Goal: Task Accomplishment & Management: Manage account settings

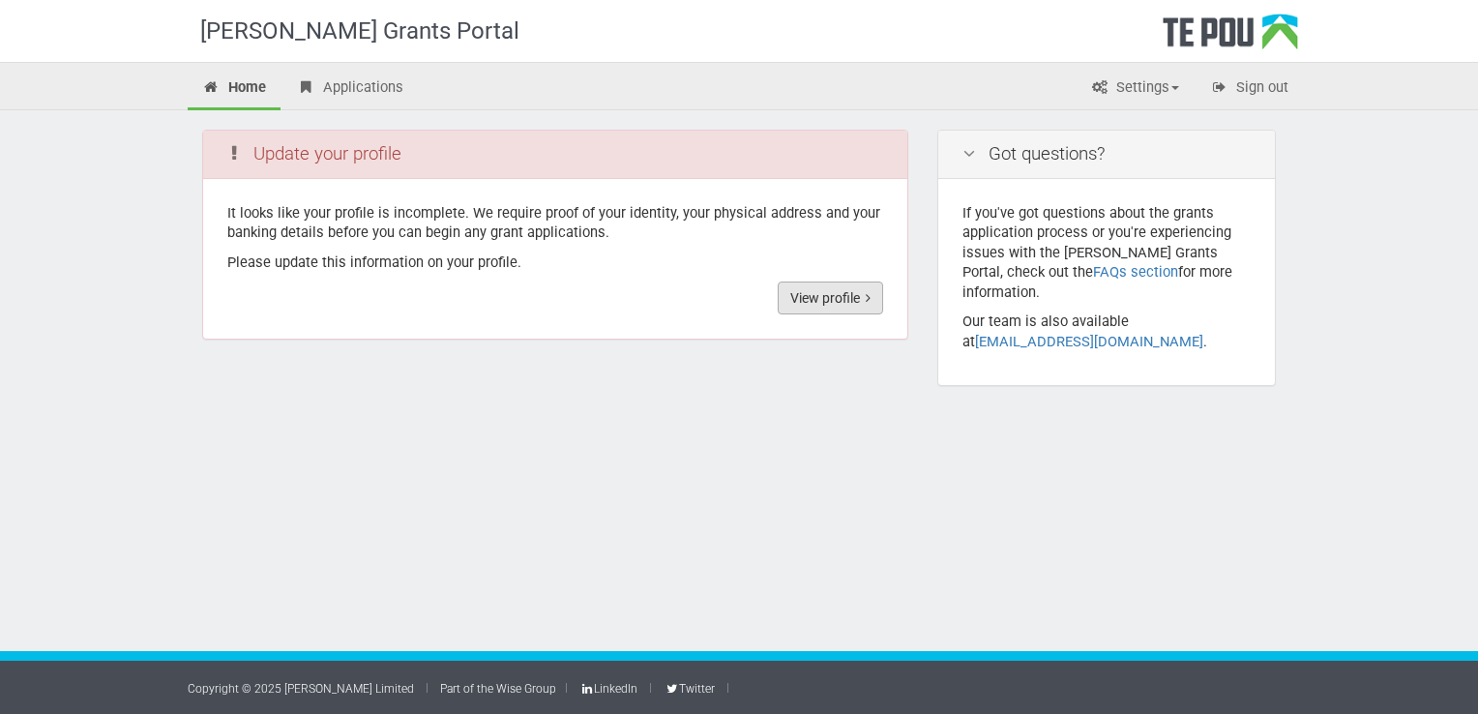
click at [838, 297] on link "View profile" at bounding box center [830, 298] width 105 height 33
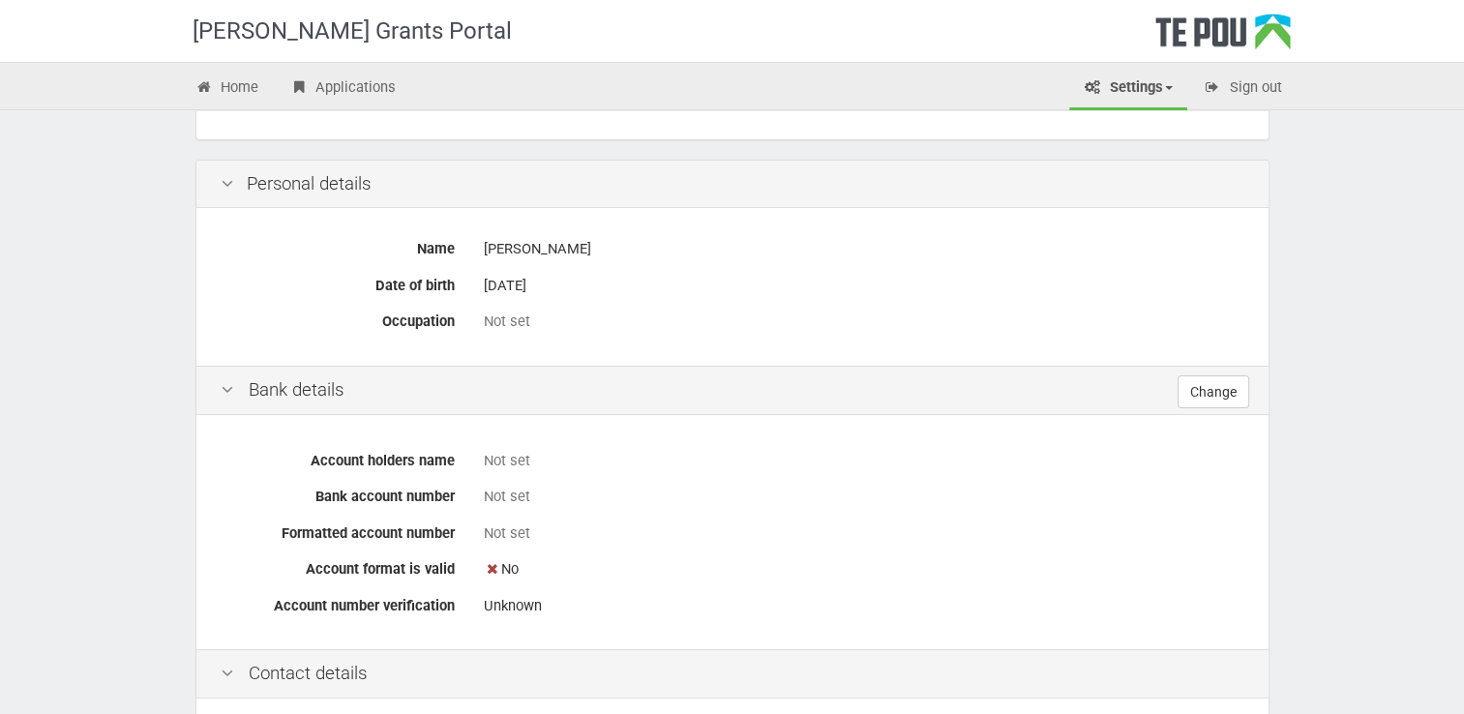
scroll to position [387, 0]
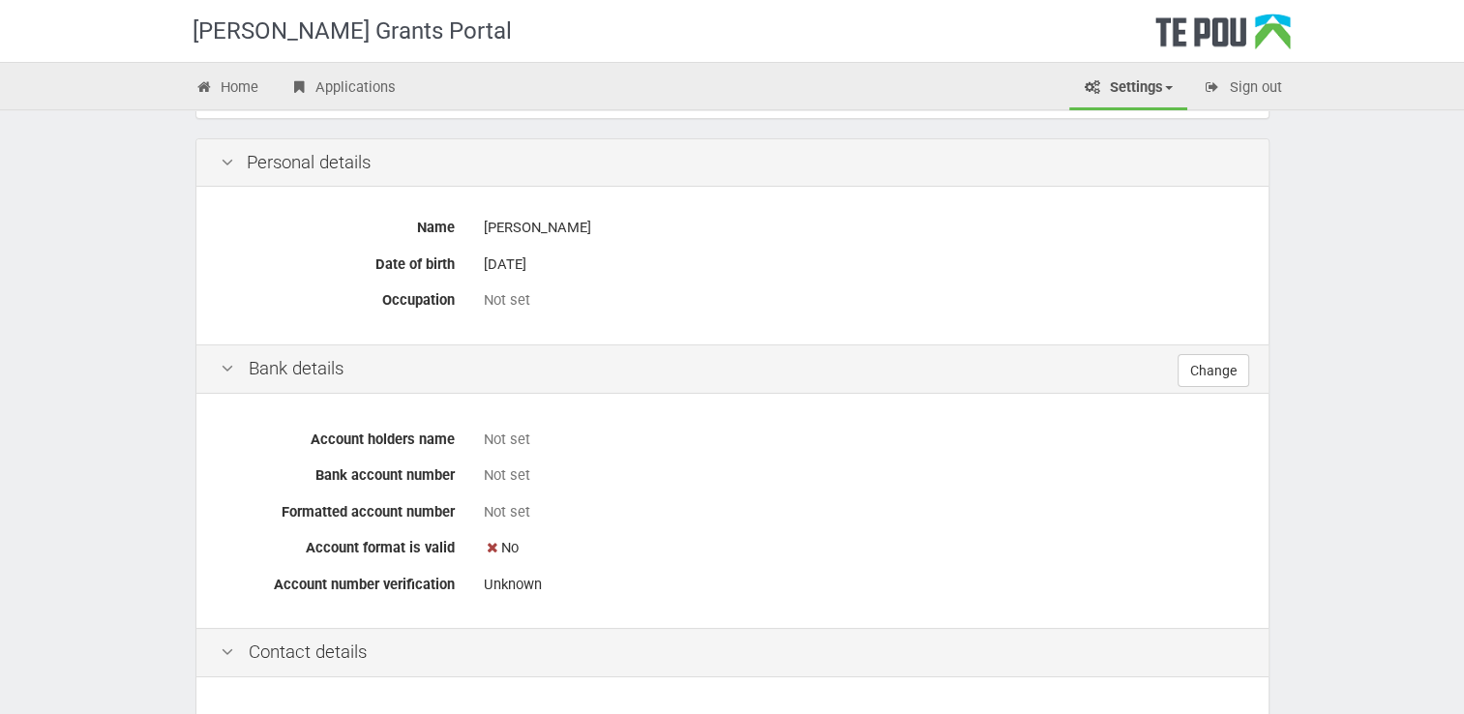
click at [501, 300] on div "Not set" at bounding box center [864, 300] width 760 height 20
click at [433, 298] on label "Occupation" at bounding box center [337, 296] width 263 height 27
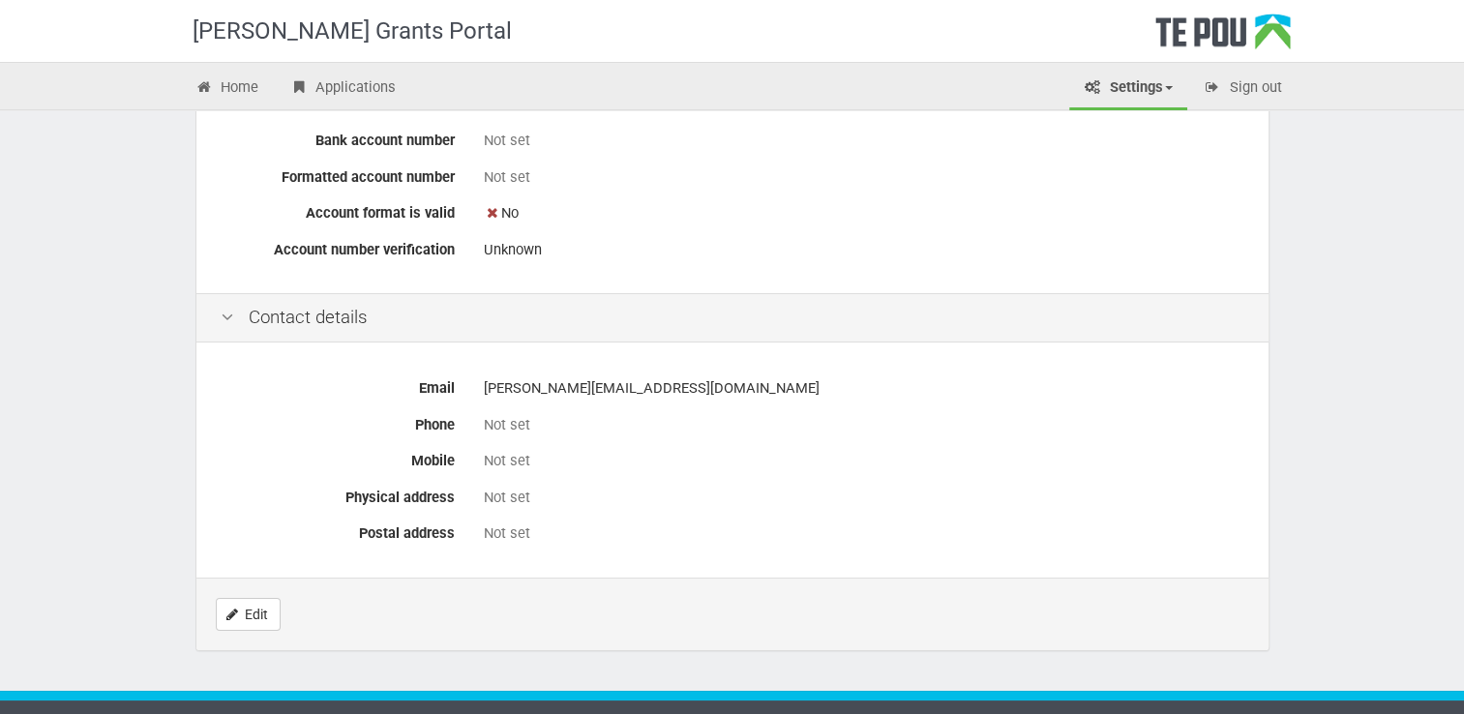
scroll to position [758, 0]
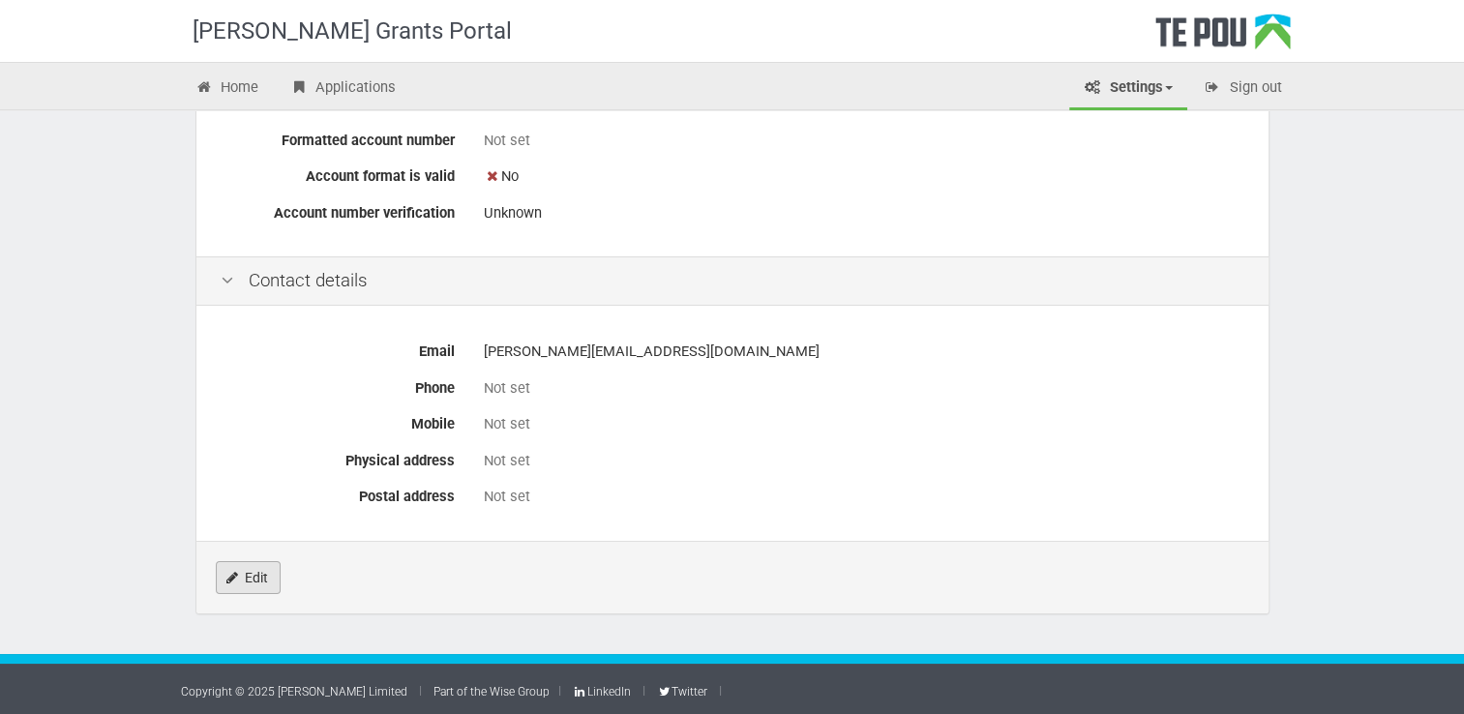
click at [252, 575] on link "Edit" at bounding box center [248, 577] width 65 height 33
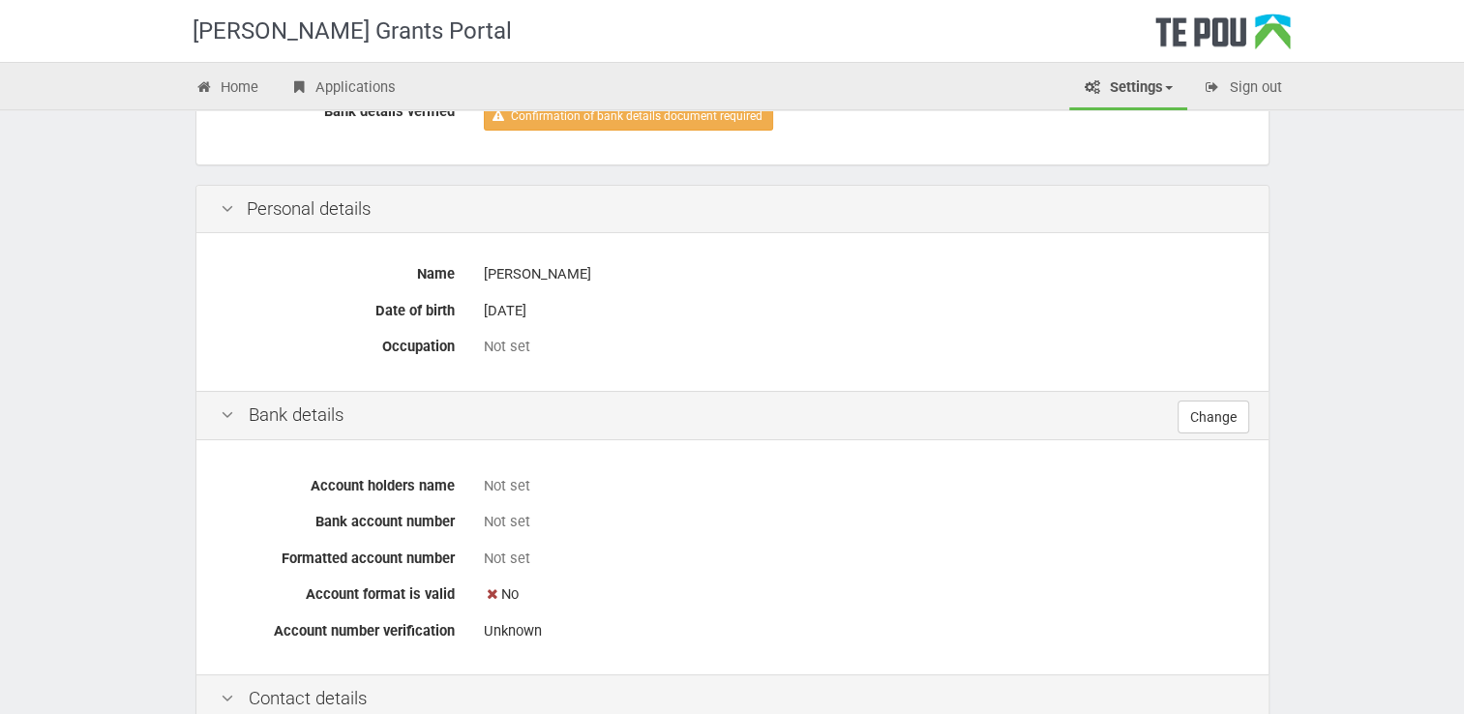
scroll to position [371, 0]
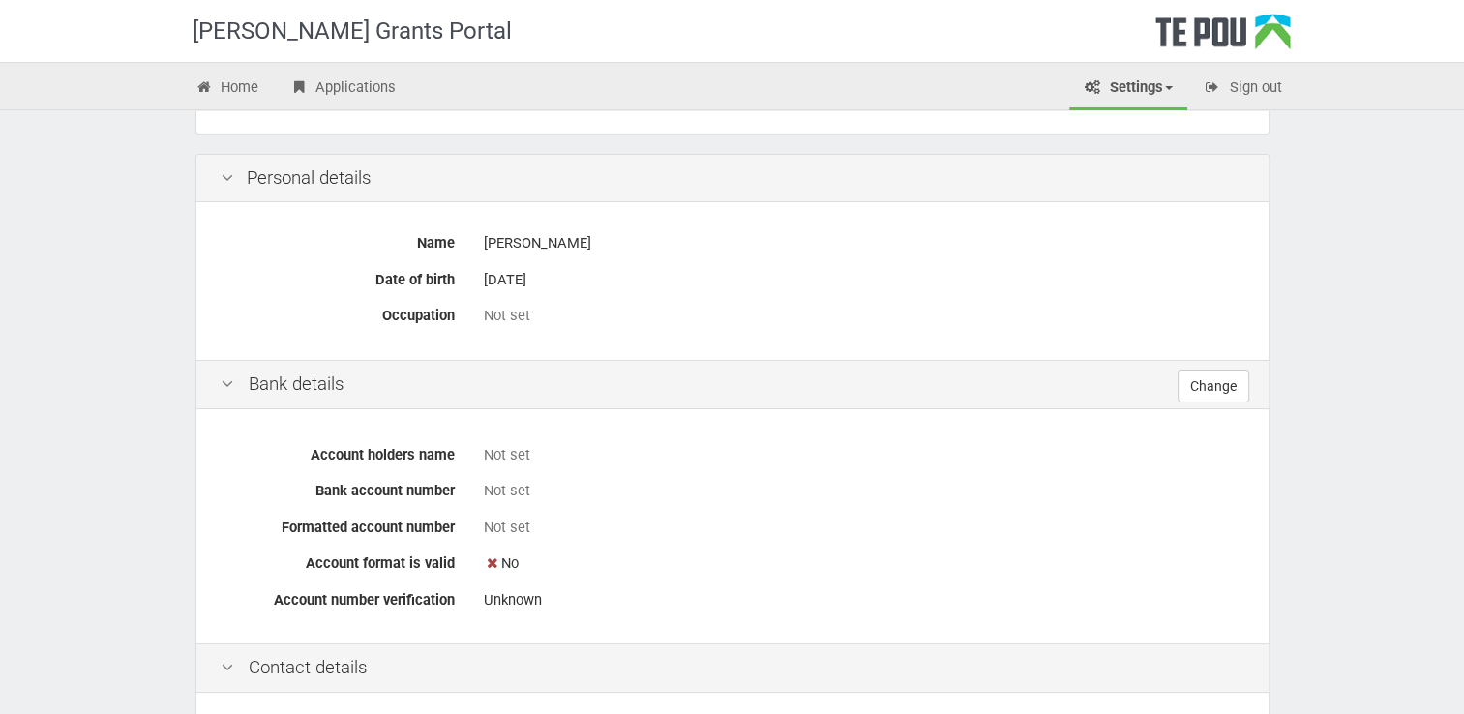
click at [224, 176] on icon at bounding box center [227, 178] width 23 height 18
click at [226, 179] on icon at bounding box center [227, 178] width 23 height 18
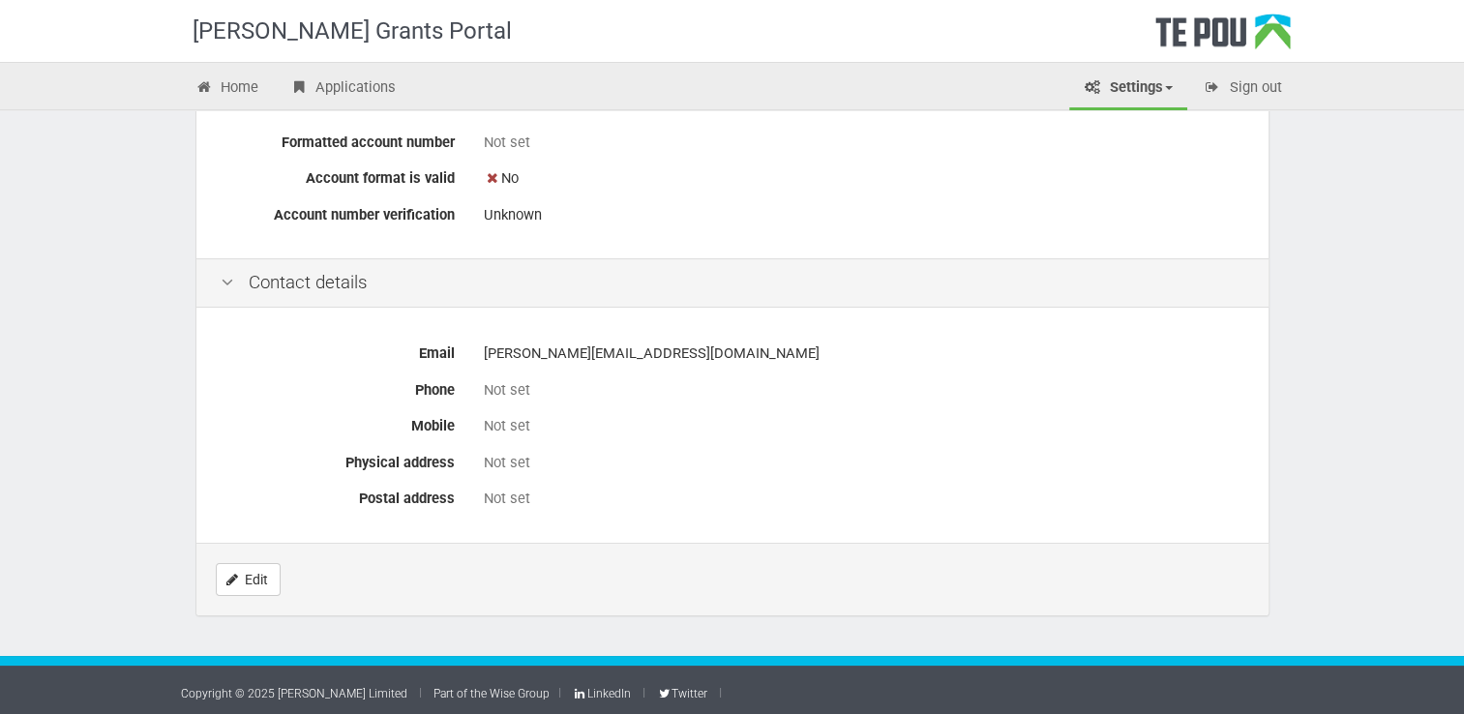
scroll to position [758, 0]
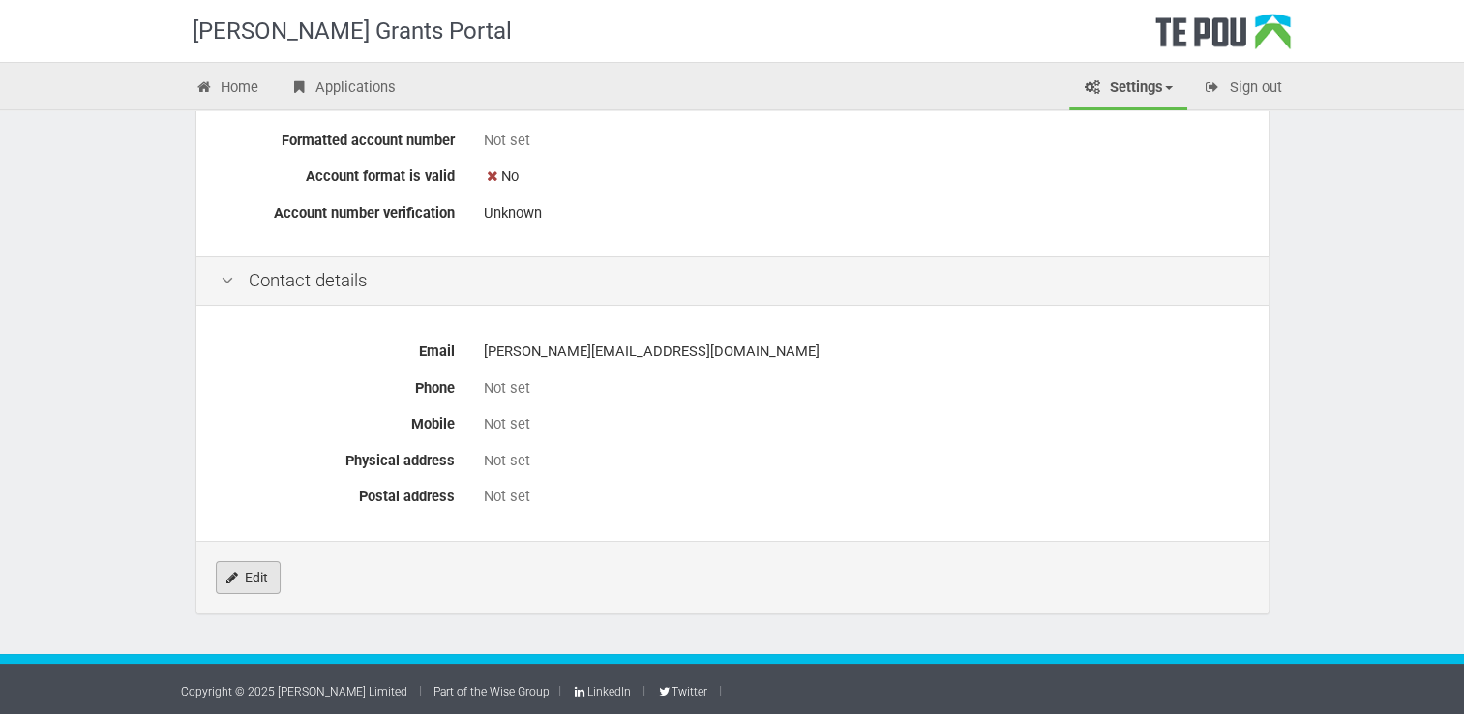
click at [252, 578] on link "Edit" at bounding box center [248, 577] width 65 height 33
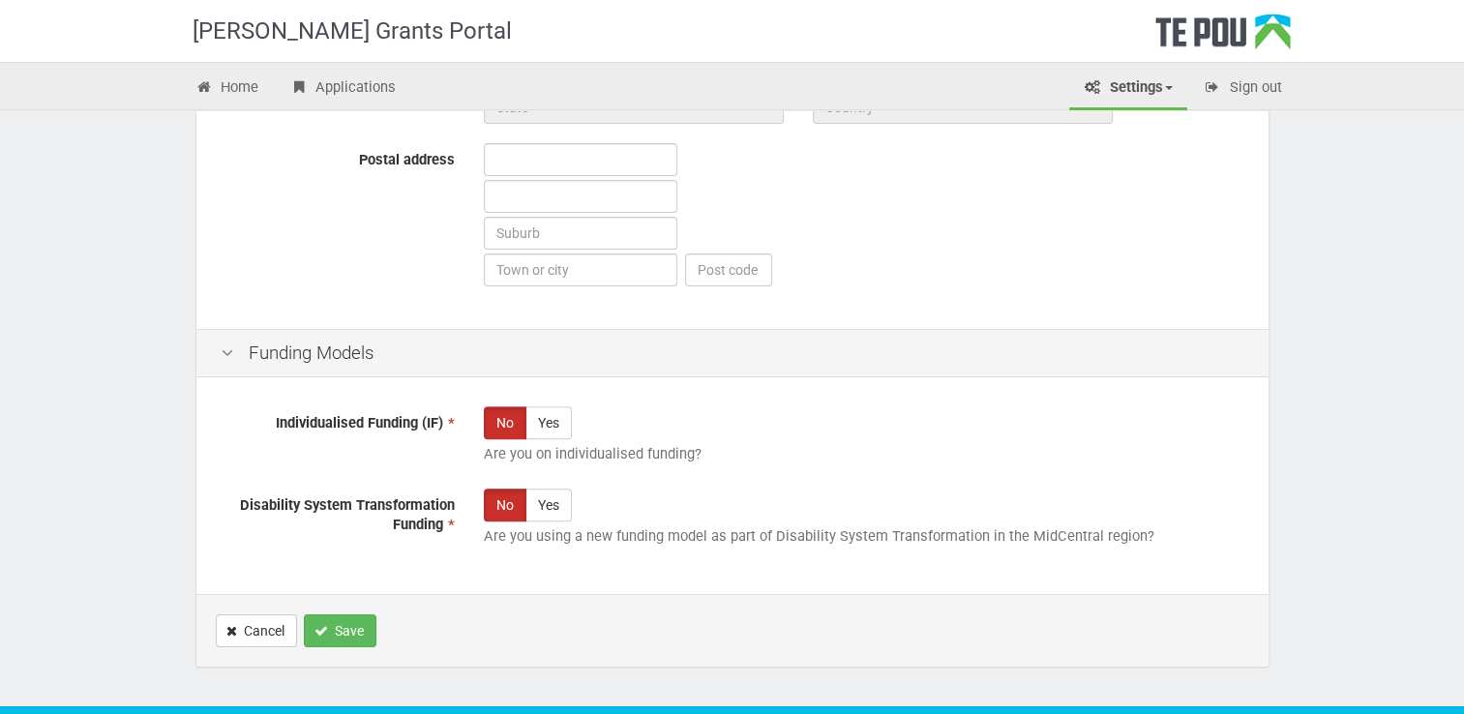
scroll to position [1178, 0]
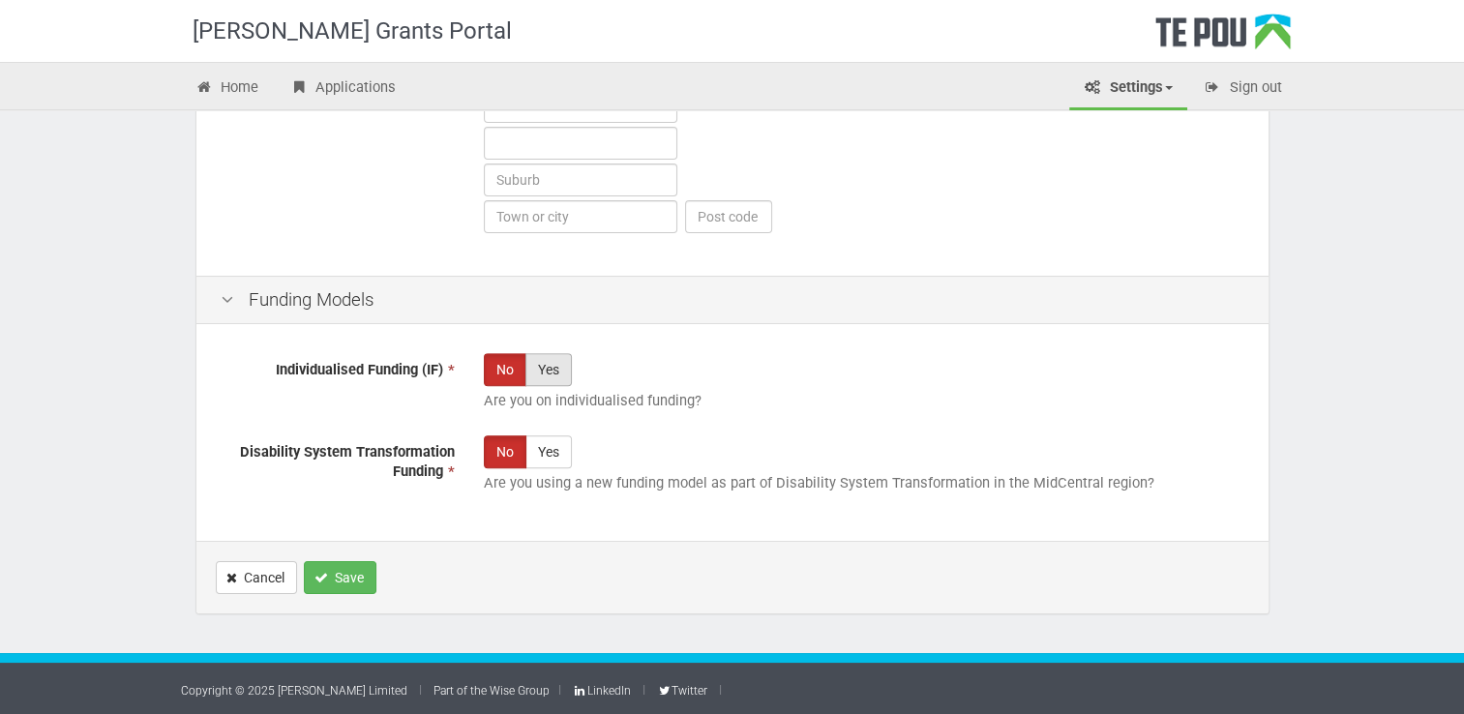
click at [553, 372] on label "Yes" at bounding box center [548, 369] width 46 height 33
radio input "true"
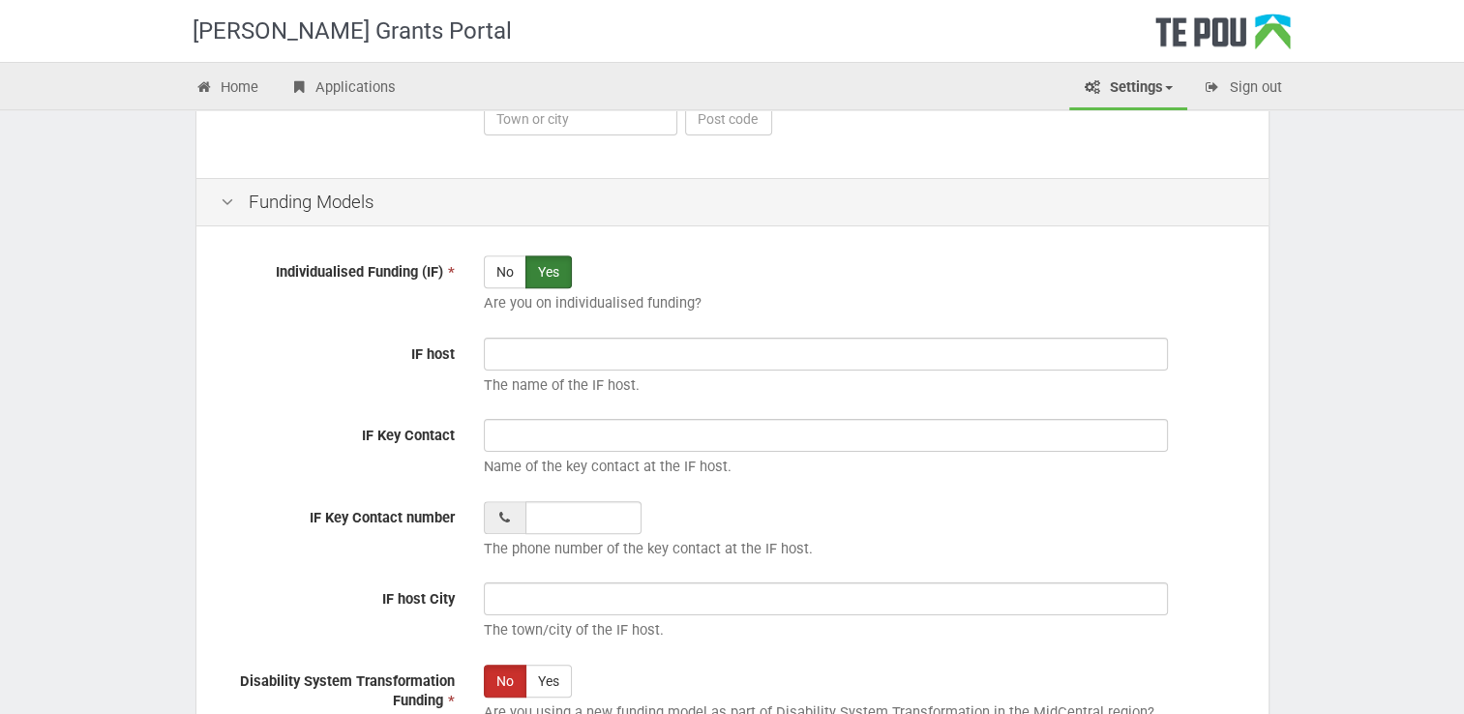
scroll to position [1275, 0]
click at [505, 280] on label "No" at bounding box center [505, 272] width 43 height 33
radio input "true"
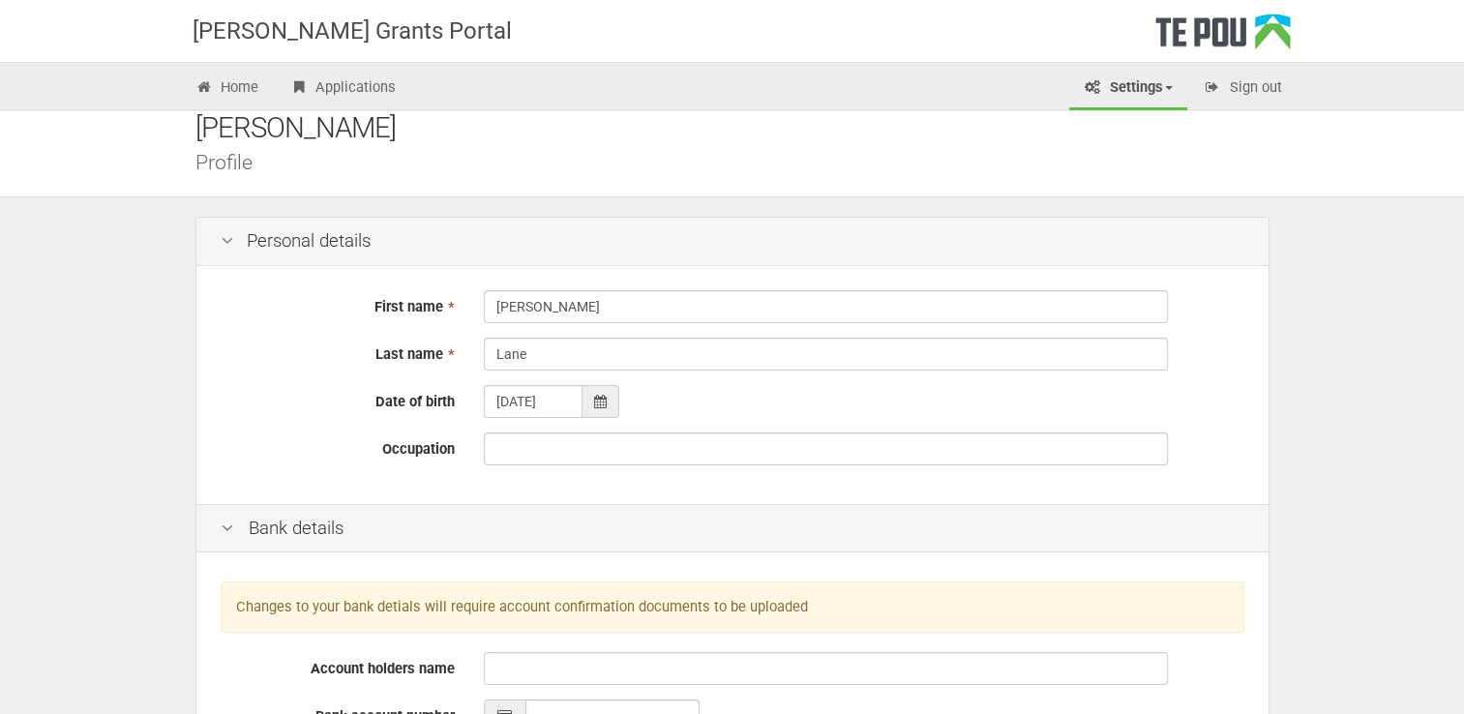
scroll to position [0, 0]
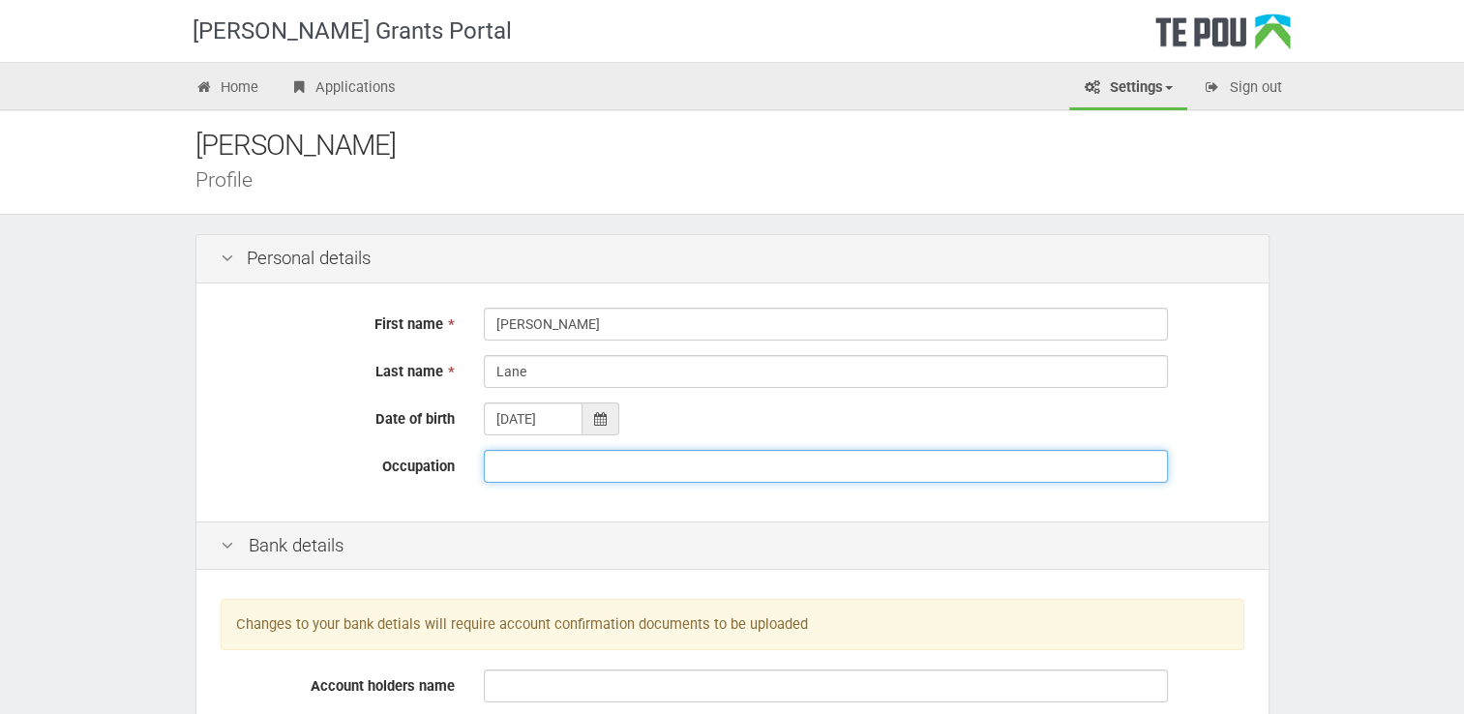
click at [507, 470] on input "Occupation" at bounding box center [826, 466] width 684 height 33
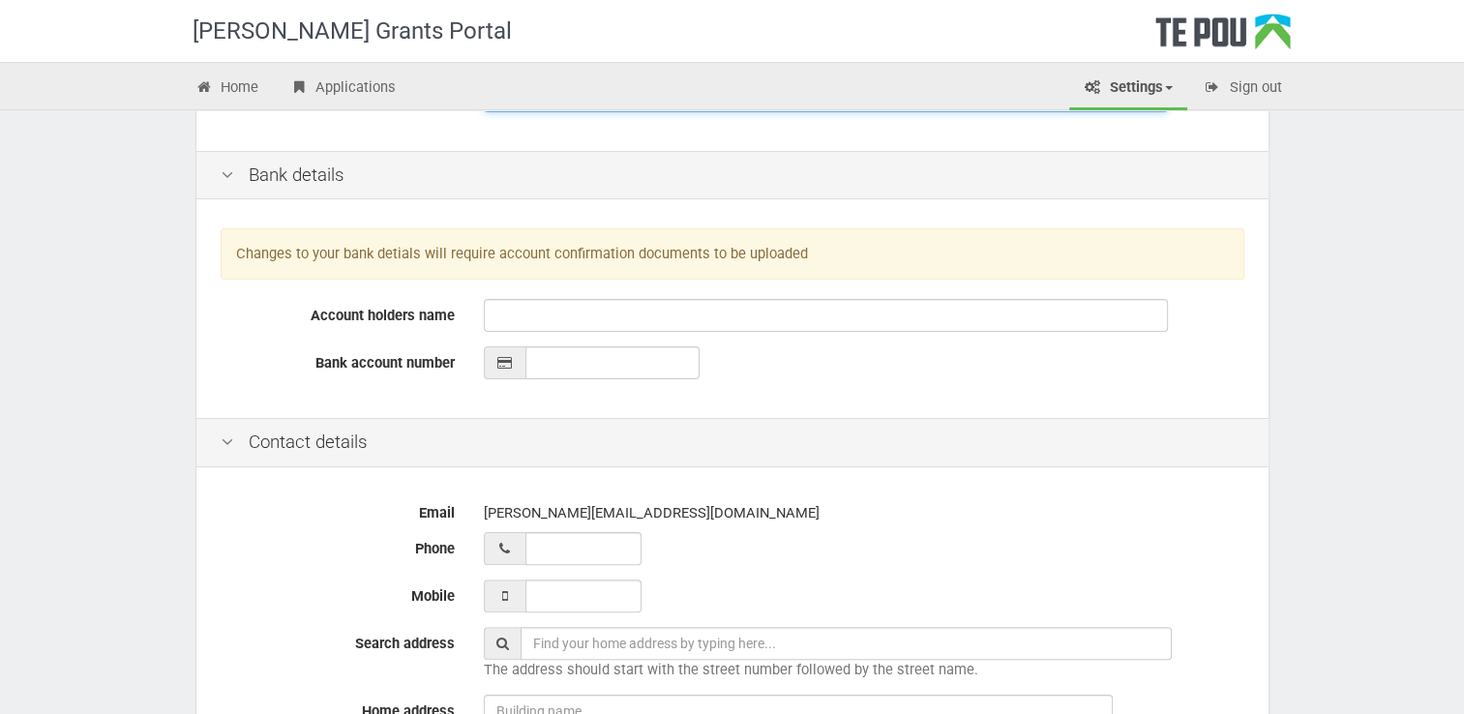
scroll to position [387, 0]
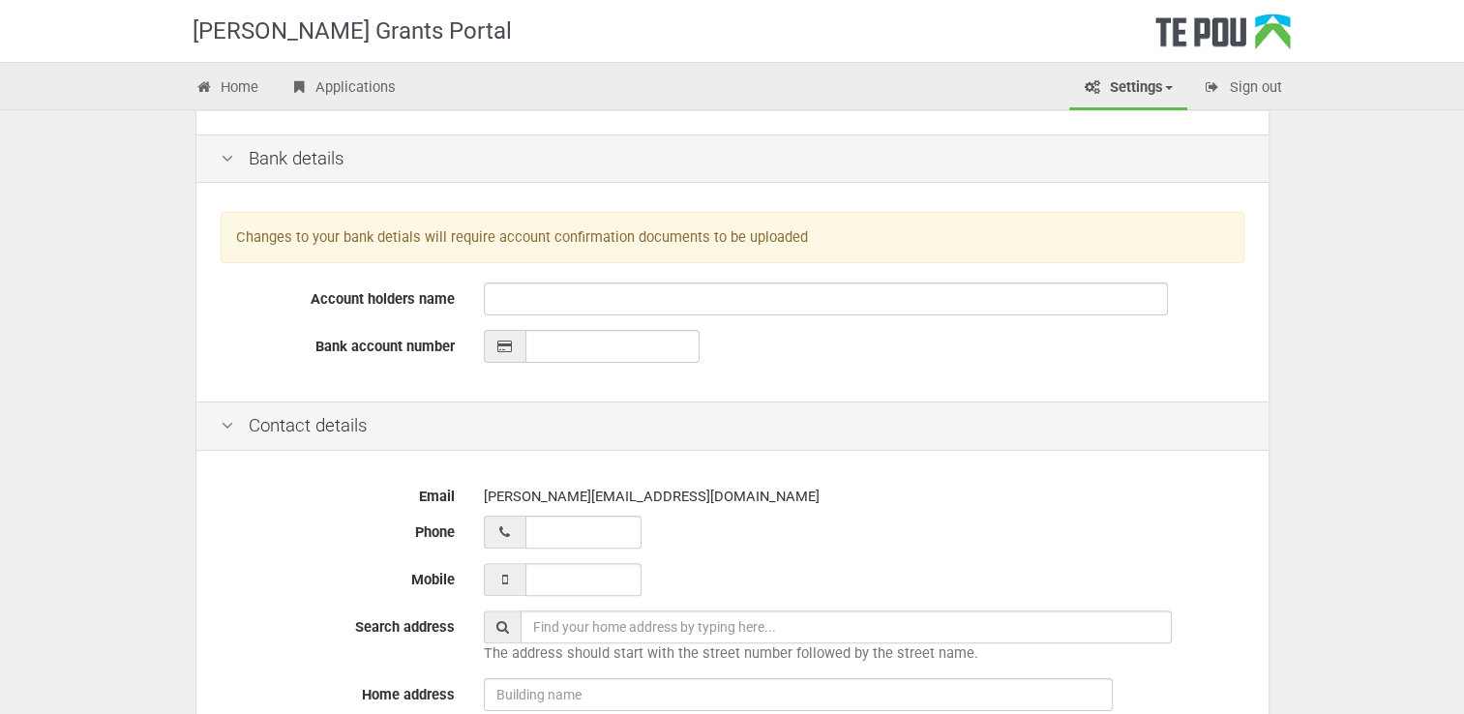
type input "[MEDICAL_DATA] Specialist"
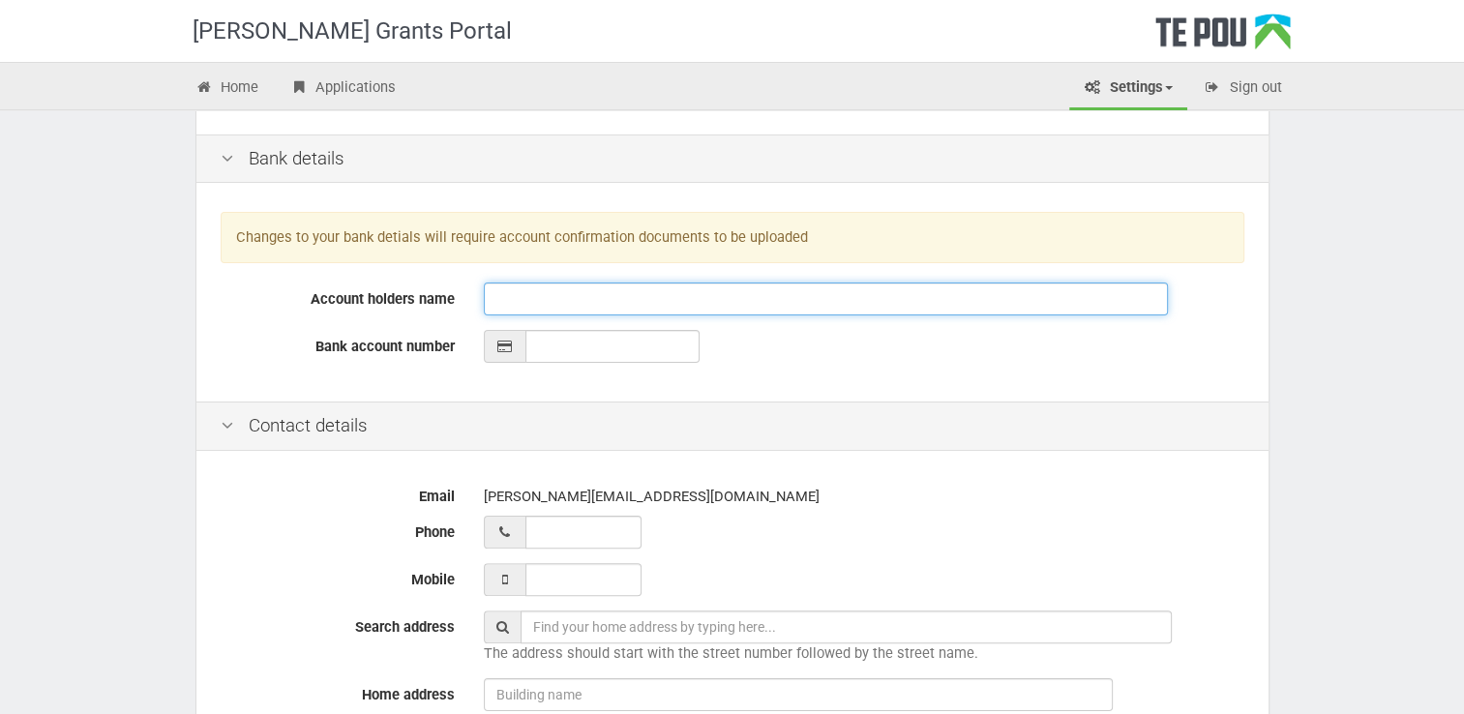
click at [503, 300] on input "Account holders name" at bounding box center [826, 298] width 684 height 33
type input "[PERSON_NAME] and [PERSON_NAME]"
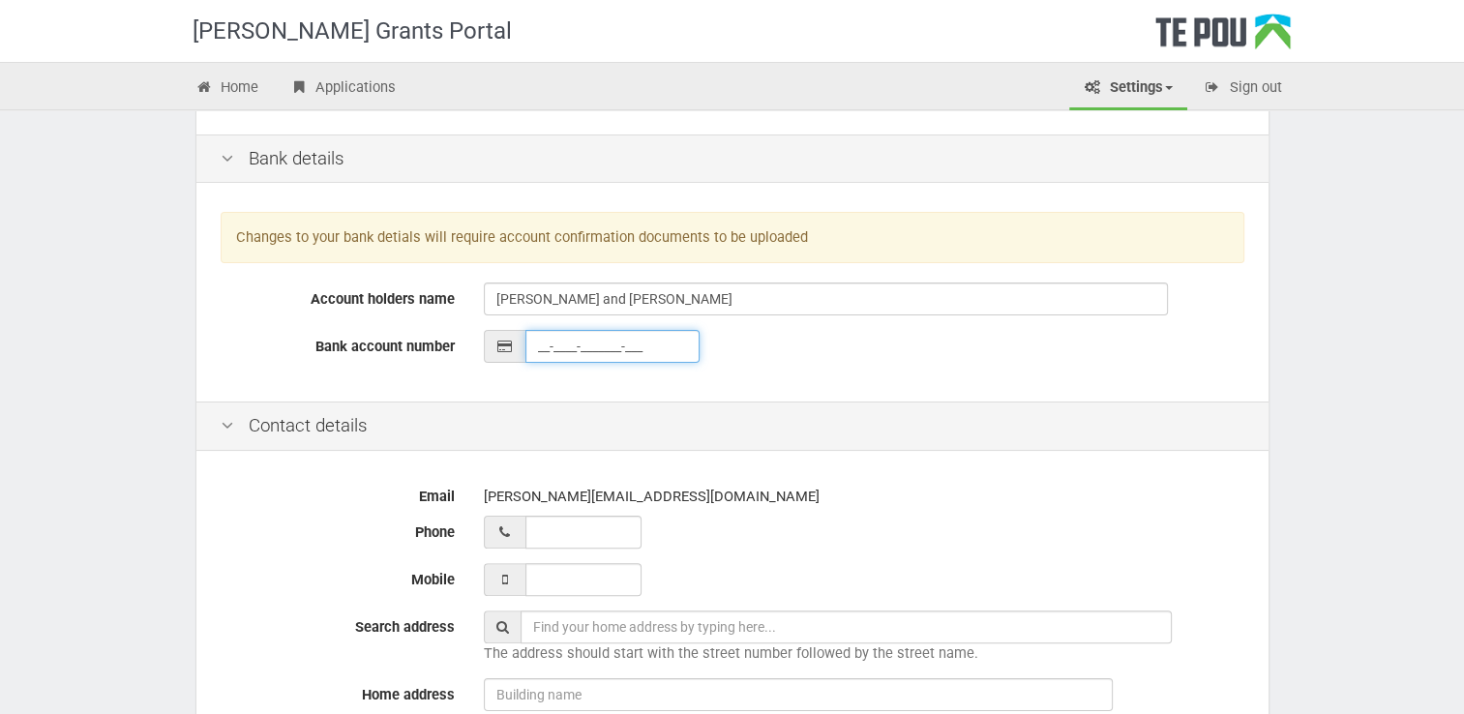
click at [549, 348] on input "__-____-_______-___" at bounding box center [612, 346] width 174 height 33
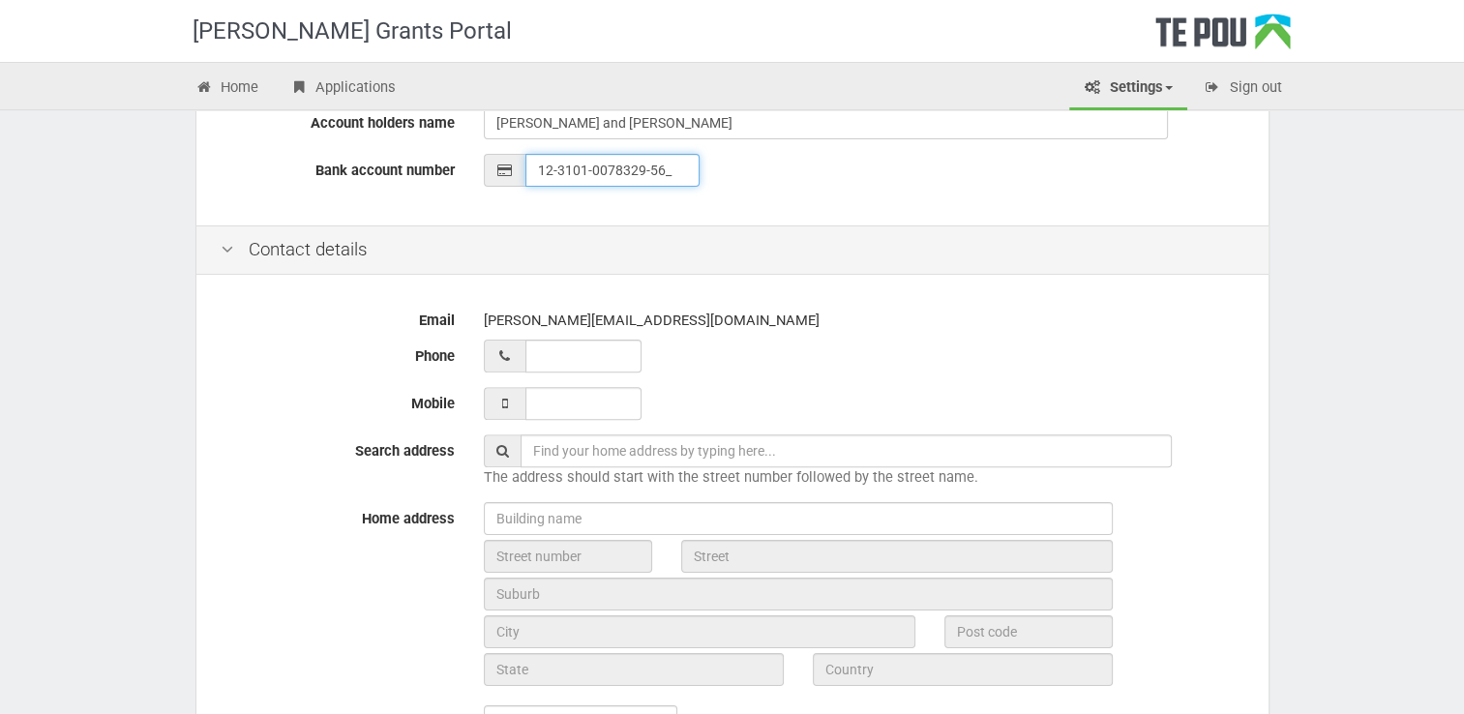
scroll to position [580, 0]
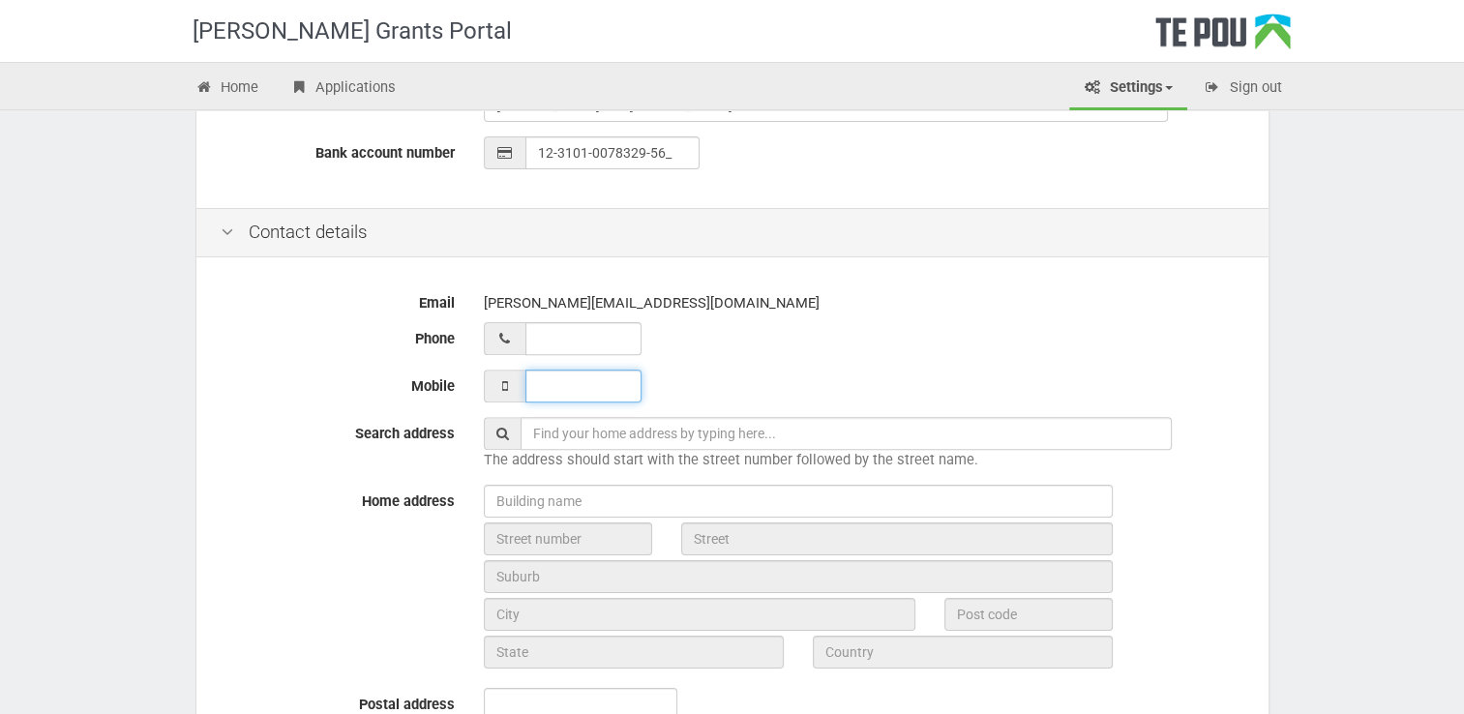
type input "12-3101-0078329-56"
click at [544, 389] on input "___ ___ _____" at bounding box center [583, 386] width 116 height 33
type input "021 625 845"
click at [704, 378] on div "021 625 845" at bounding box center [864, 386] width 760 height 33
click at [552, 428] on input "text" at bounding box center [845, 433] width 651 height 33
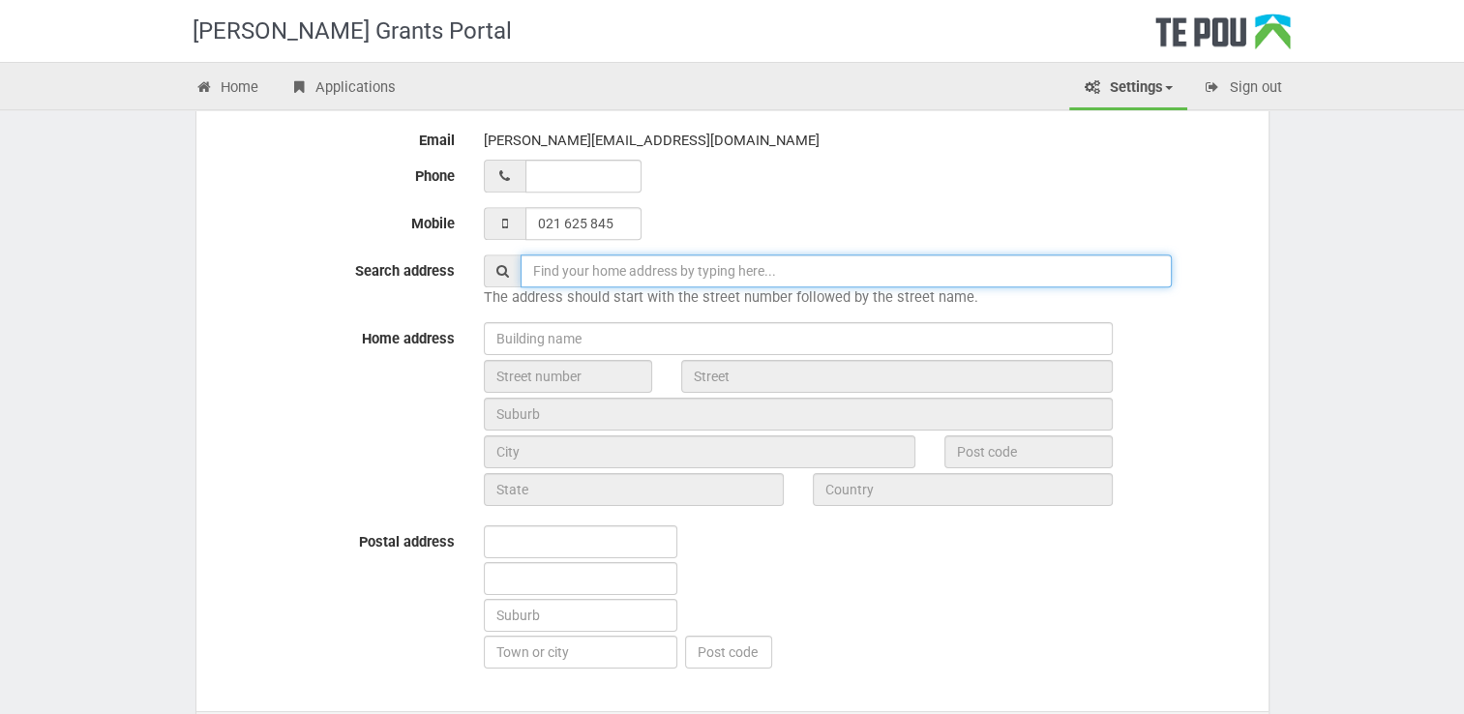
scroll to position [774, 0]
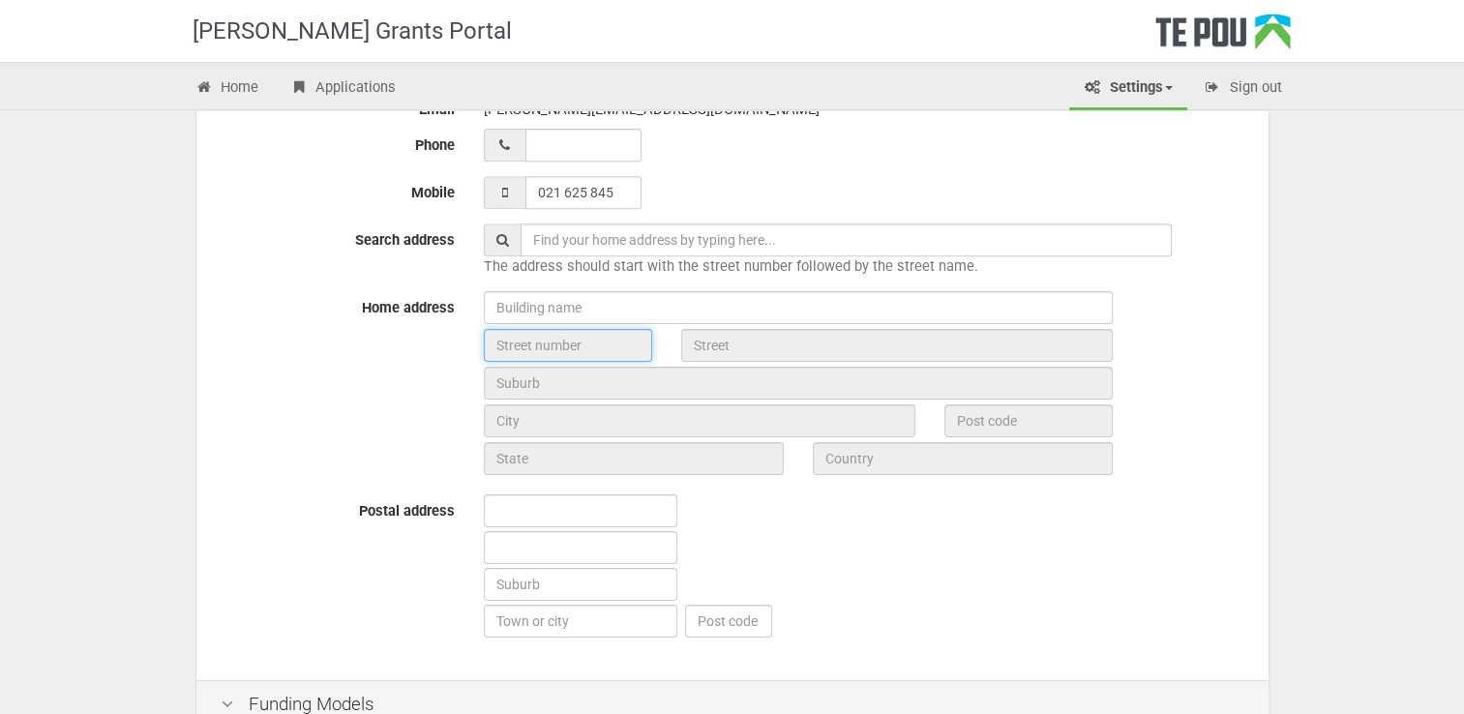
click at [543, 342] on input "text" at bounding box center [568, 345] width 168 height 33
click at [617, 342] on input "text" at bounding box center [568, 345] width 168 height 33
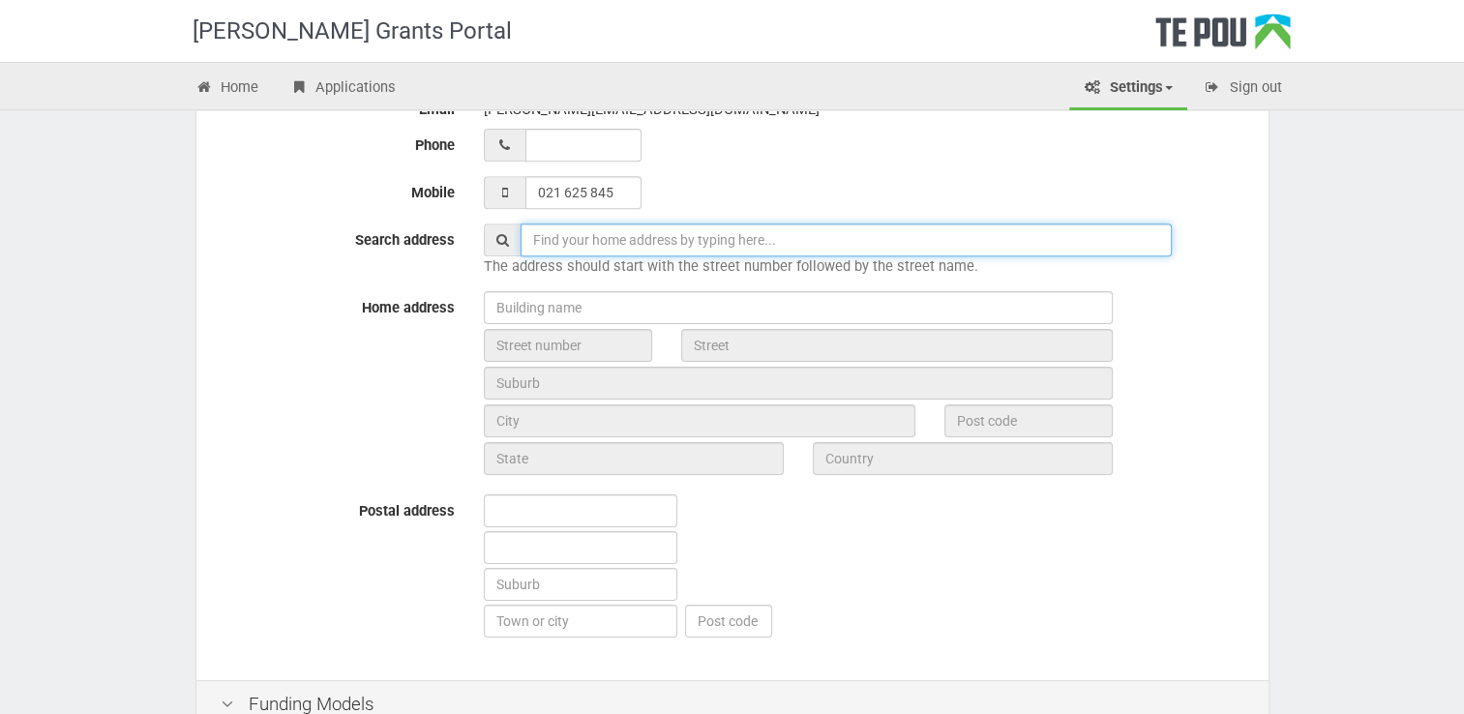
click at [553, 242] on input "text" at bounding box center [845, 239] width 651 height 33
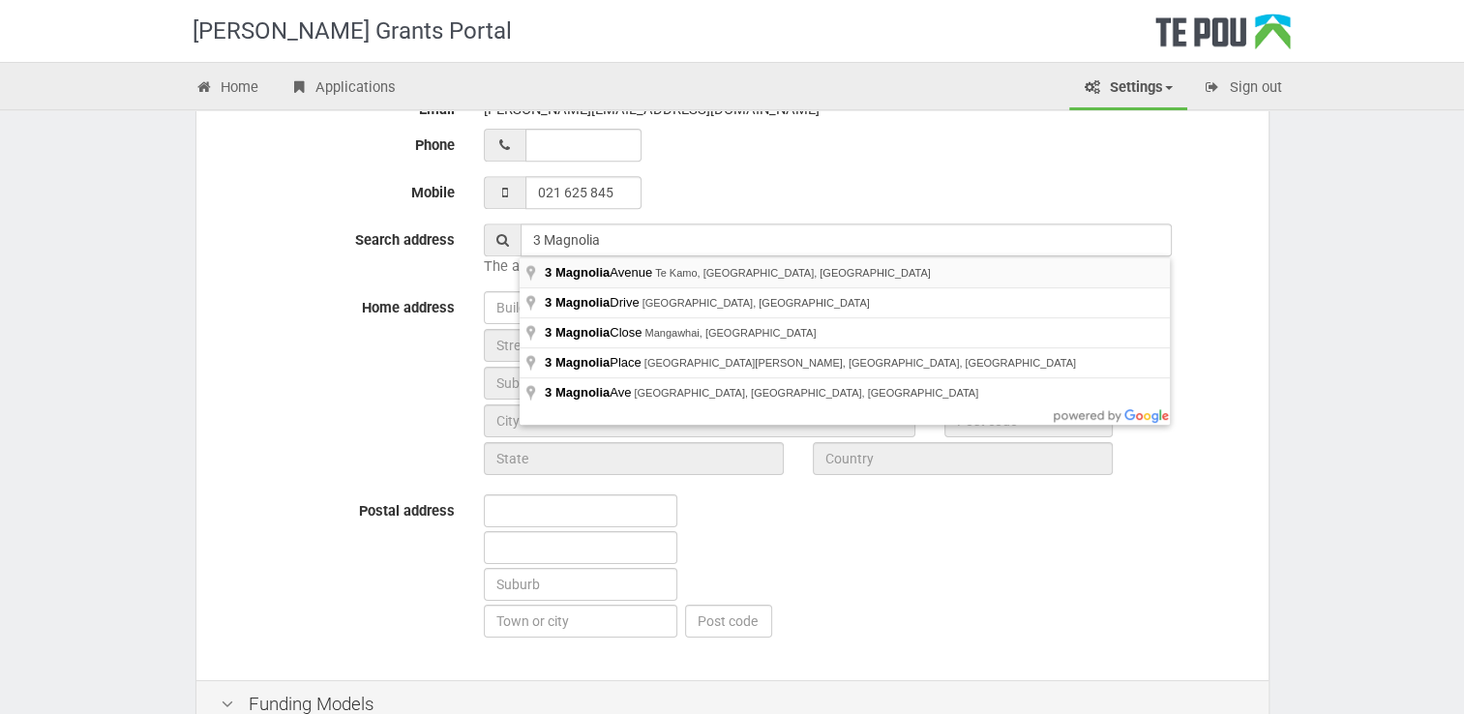
type input "3 Magnolia Avenue, Te Kamo, Whangārei, New Zealand"
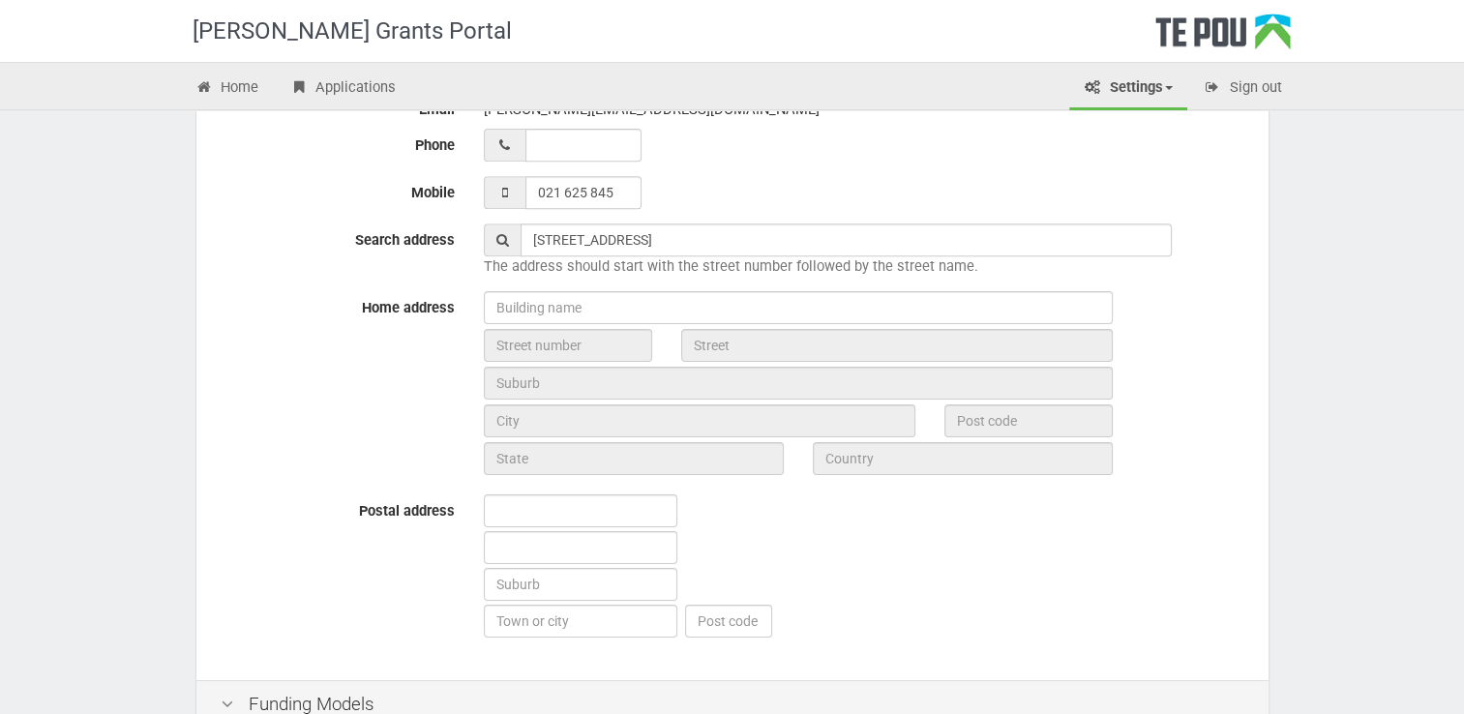
type input "3"
type input "Magnolia Avenue"
type input "Whangārei"
type input "0112"
type input "Northland Region"
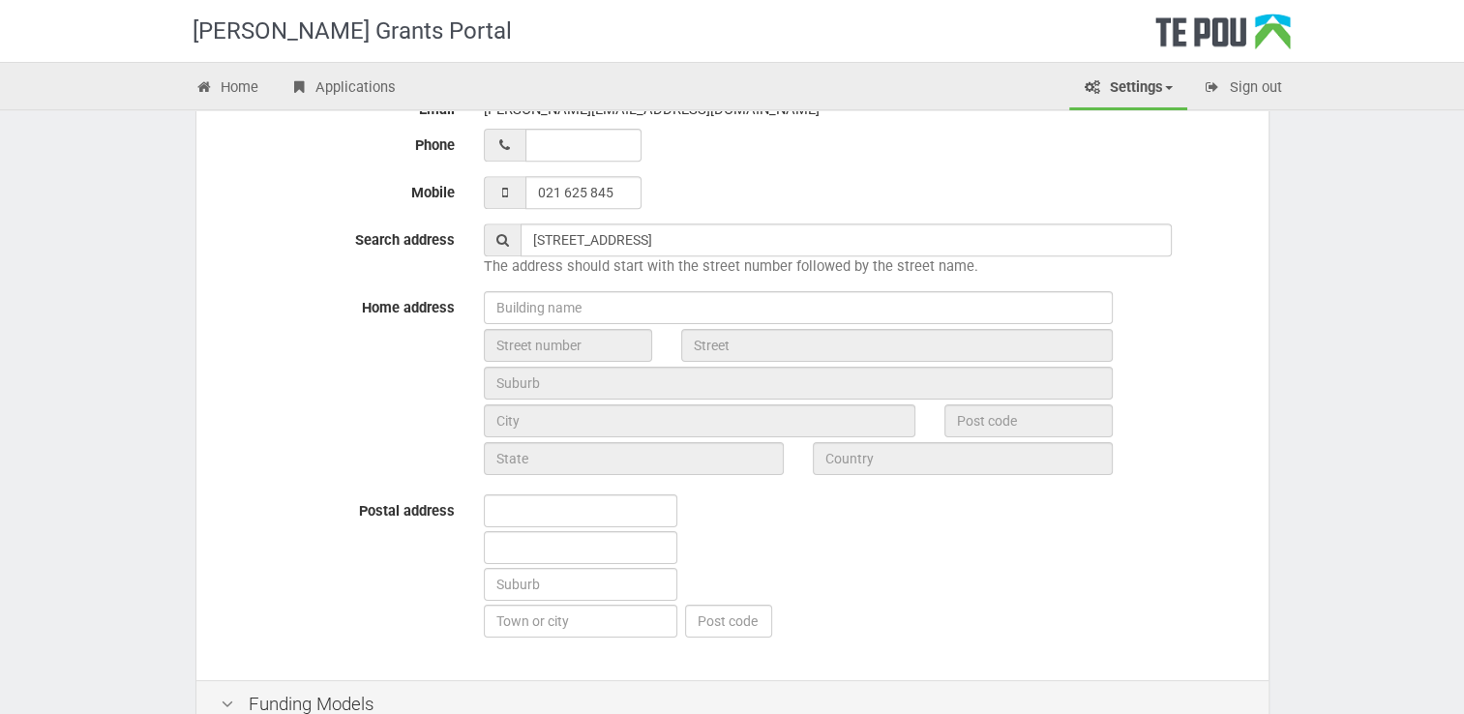
type input "New Zealand"
click at [502, 242] on icon at bounding box center [502, 240] width 13 height 14
click at [499, 237] on icon at bounding box center [502, 240] width 13 height 14
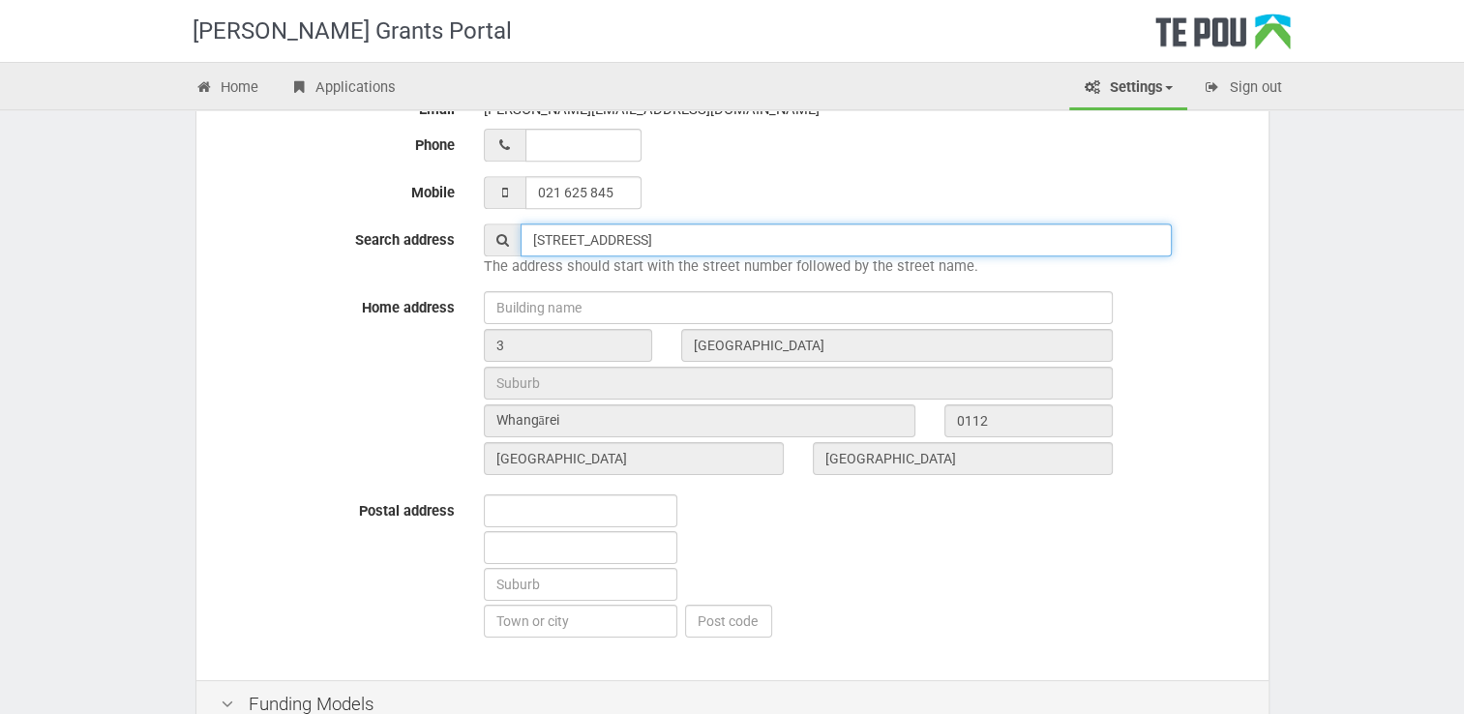
click at [862, 241] on input "3 Magnolia Avenue, Te Kamo, Whangārei, New Zealand" at bounding box center [845, 239] width 651 height 33
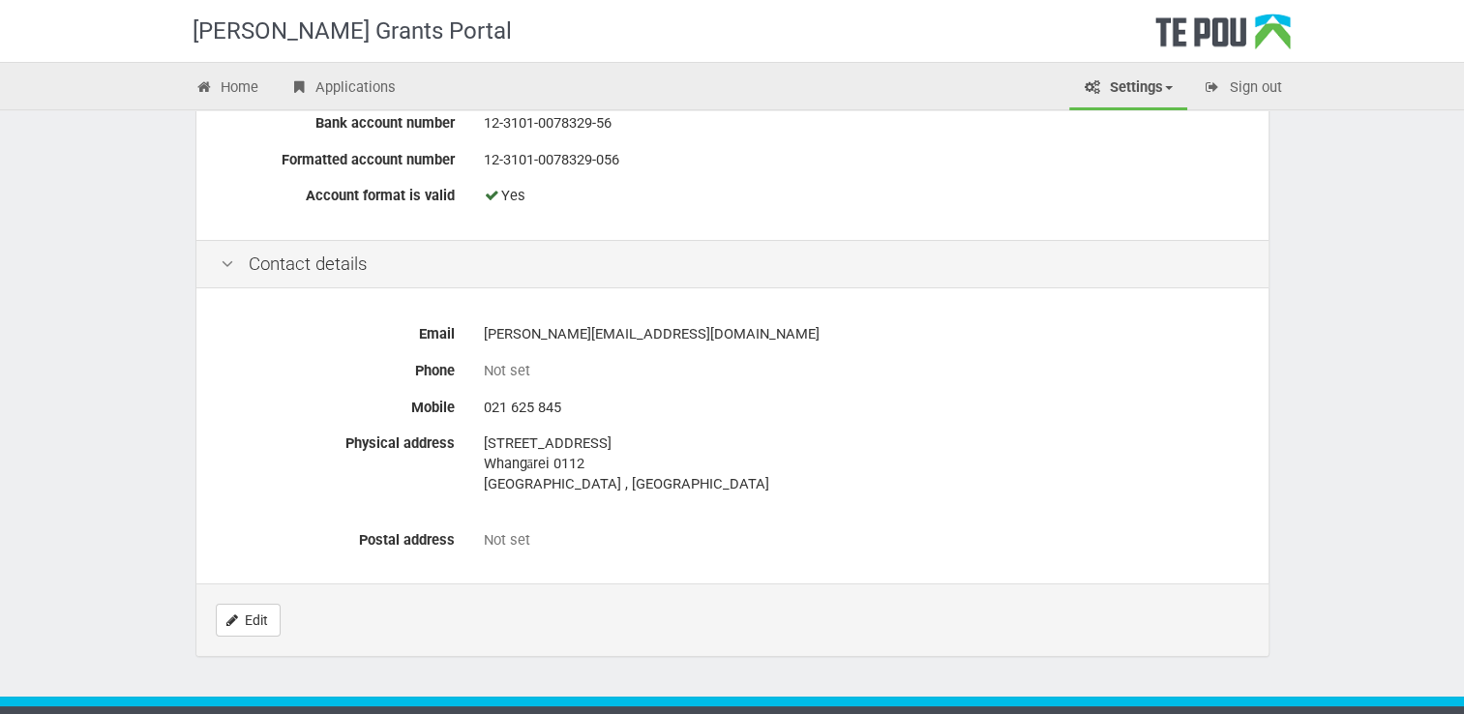
scroll to position [783, 0]
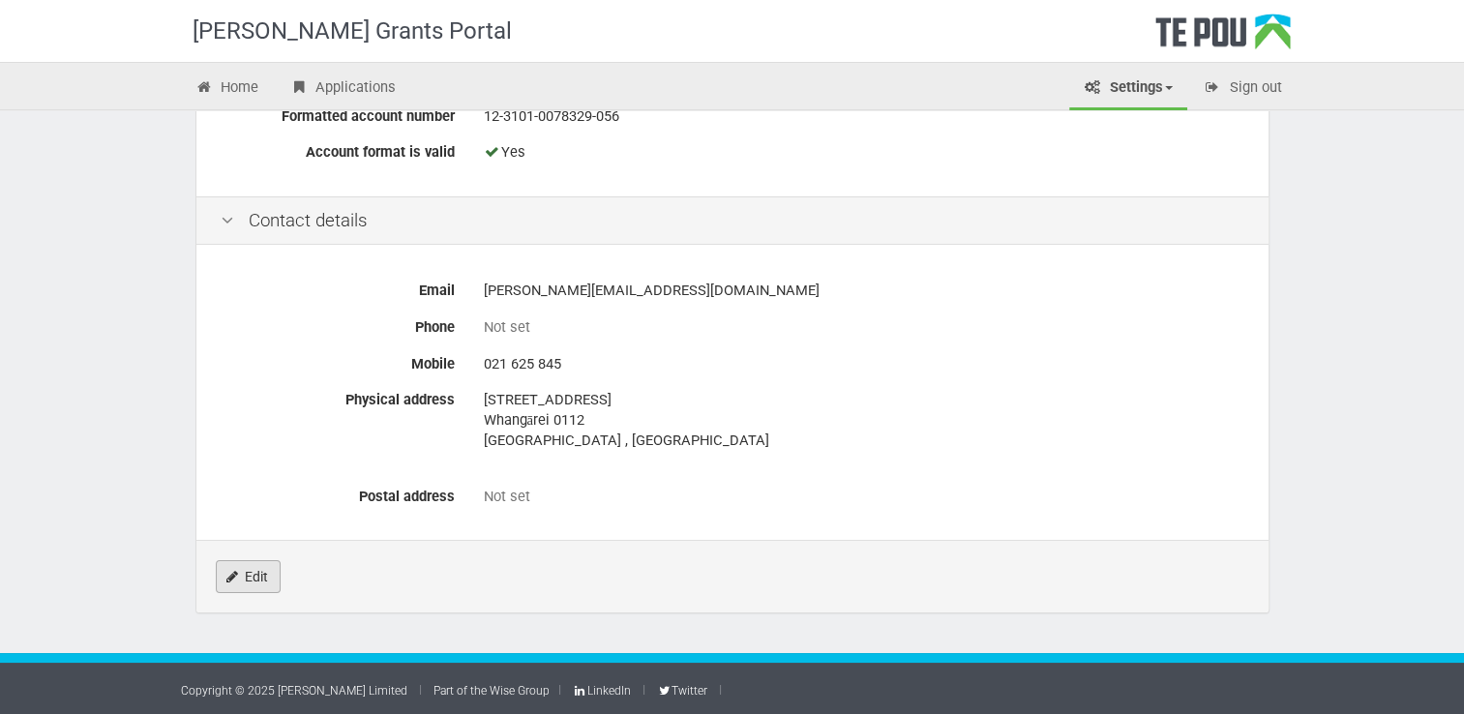
click at [260, 577] on link "Edit" at bounding box center [248, 576] width 65 height 33
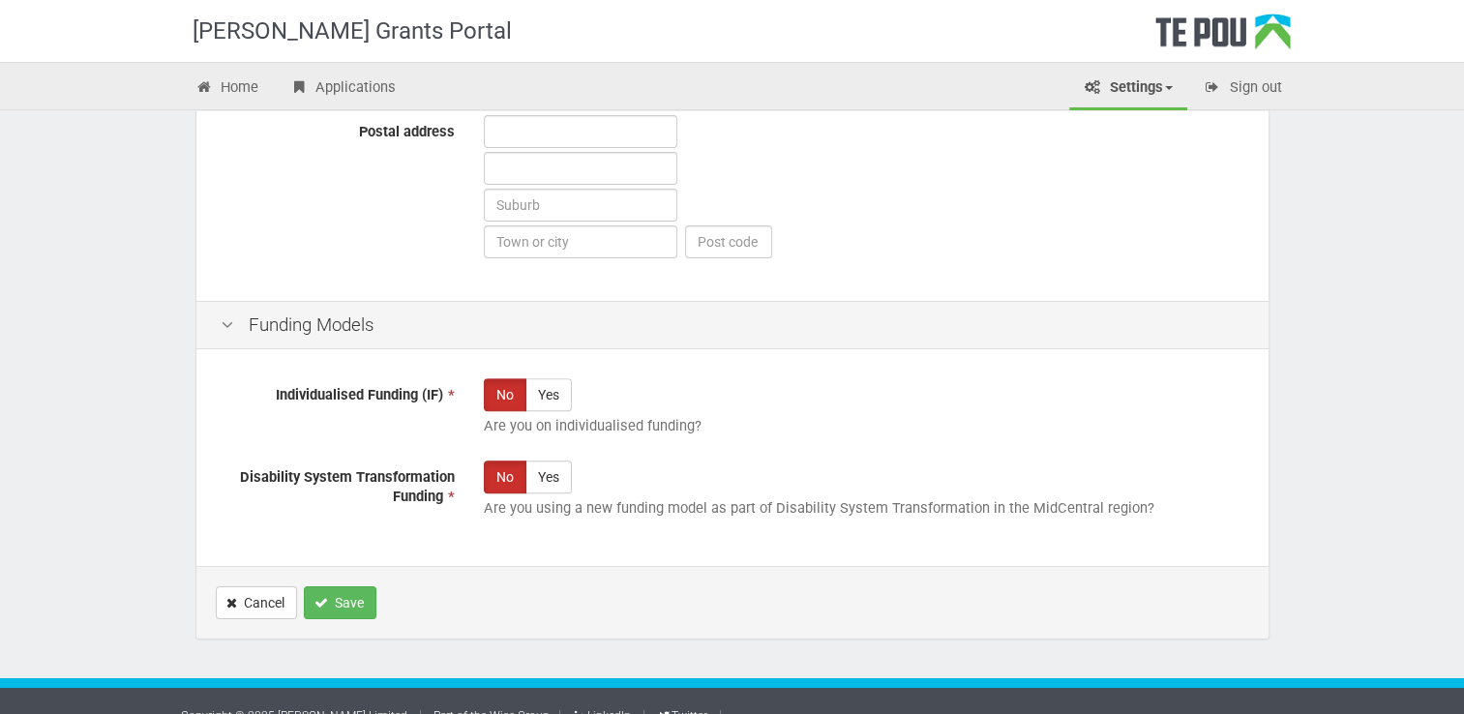
scroll to position [1178, 0]
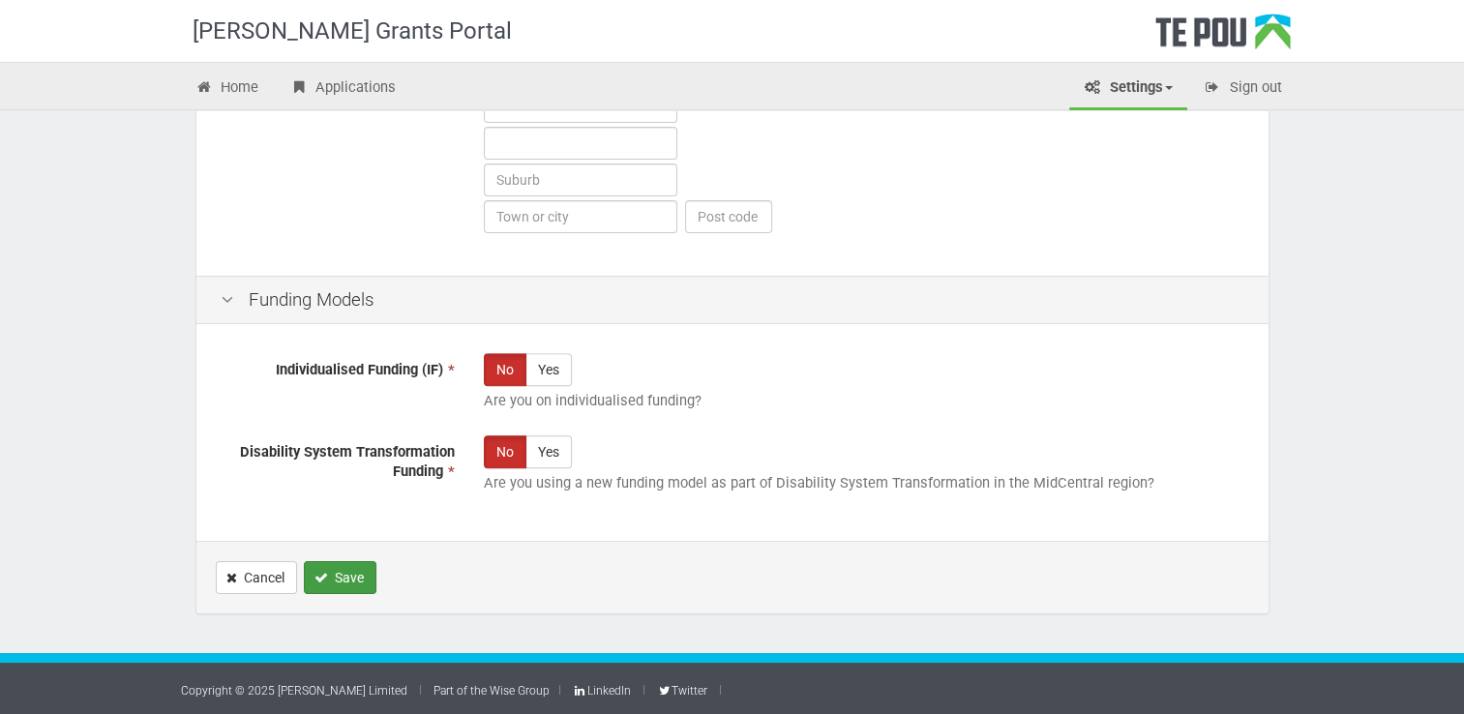
click at [329, 570] on button "Save" at bounding box center [340, 577] width 73 height 33
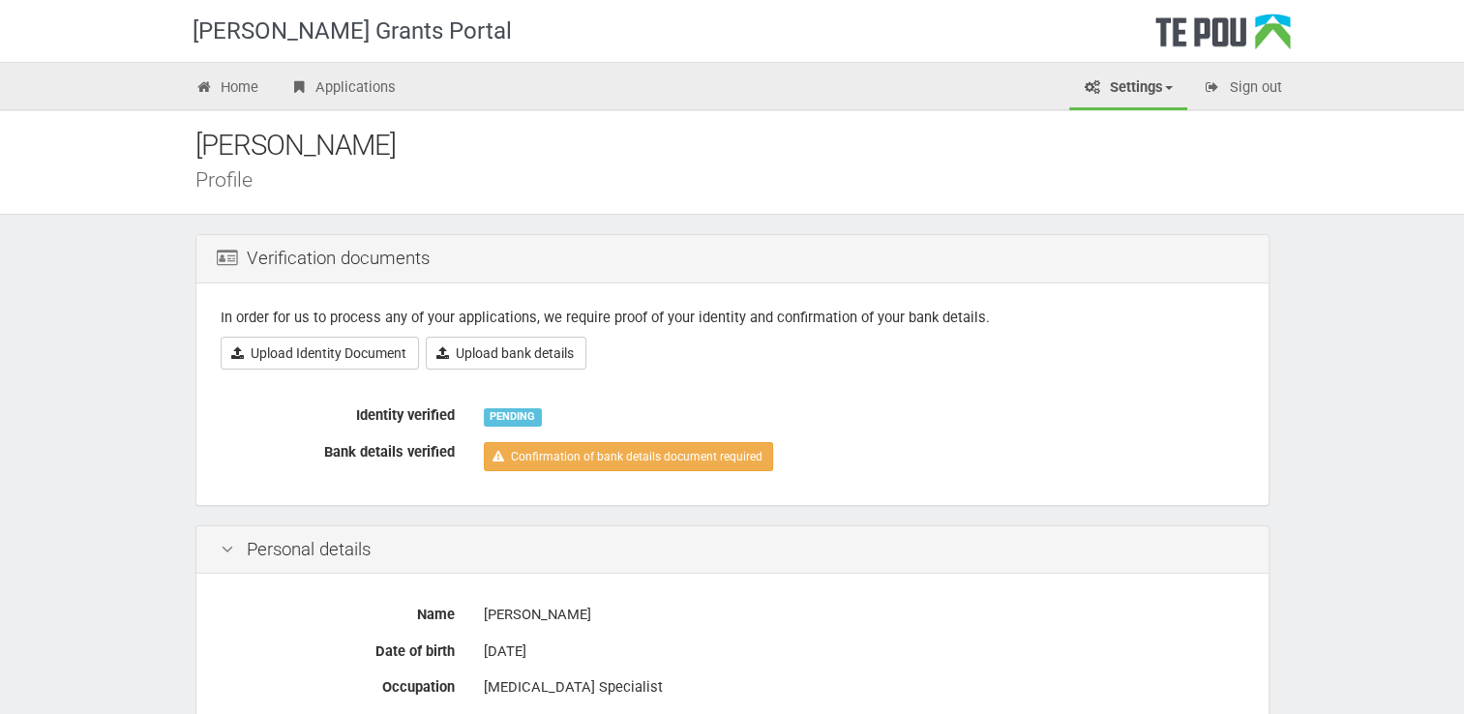
click at [1167, 90] on link "Settings" at bounding box center [1128, 89] width 118 height 43
click at [1105, 153] on link "My account" at bounding box center [1111, 157] width 153 height 28
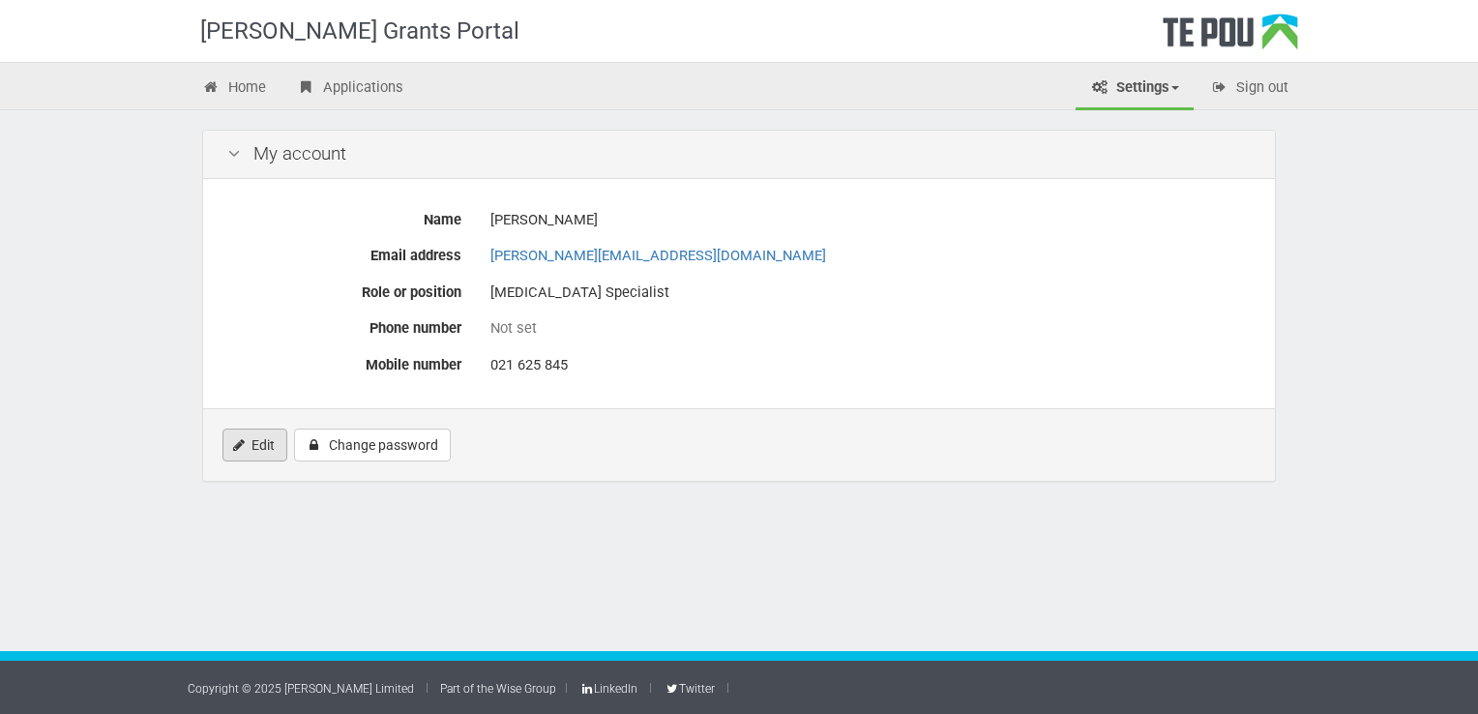
click at [268, 448] on link "Edit" at bounding box center [254, 445] width 65 height 33
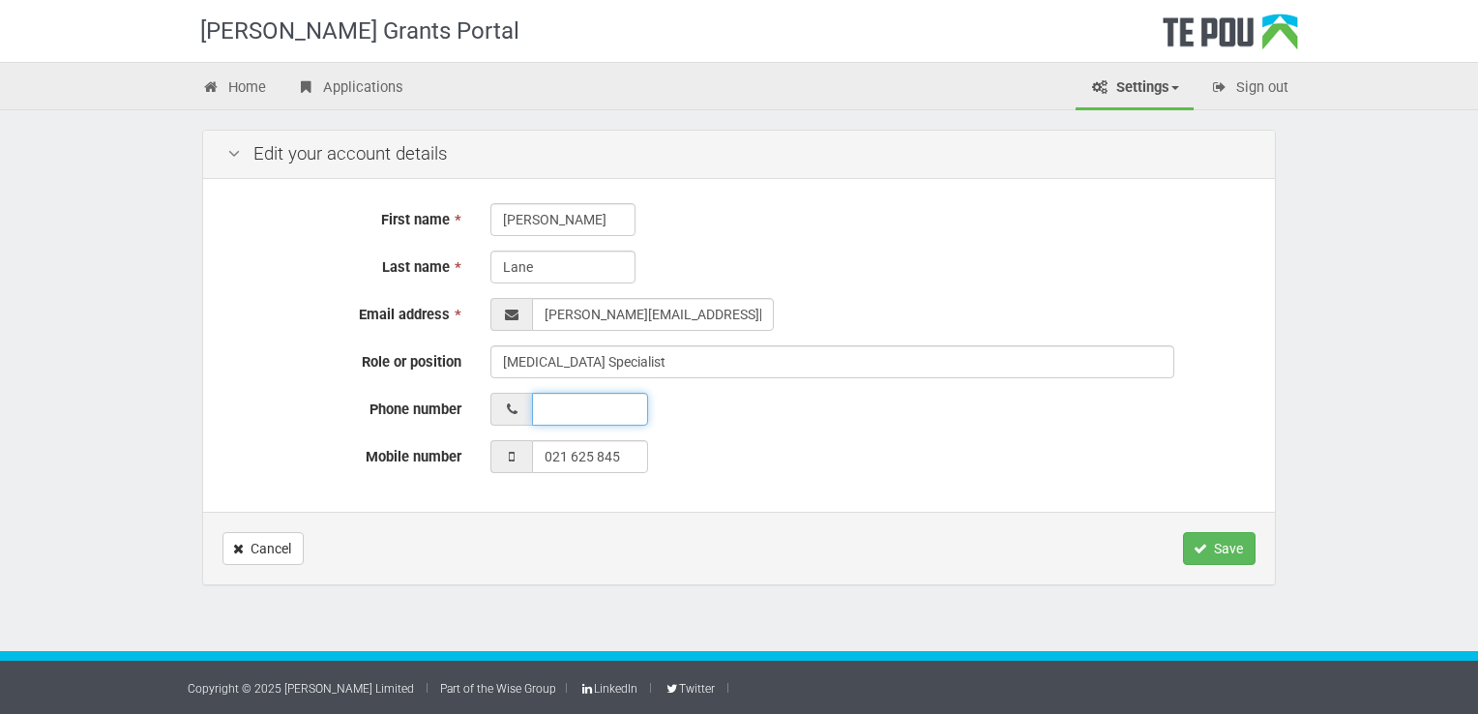
click at [549, 411] on input "Phone number" at bounding box center [590, 409] width 116 height 33
type input "09 430 3044"
click at [1228, 550] on button "Save" at bounding box center [1219, 548] width 73 height 33
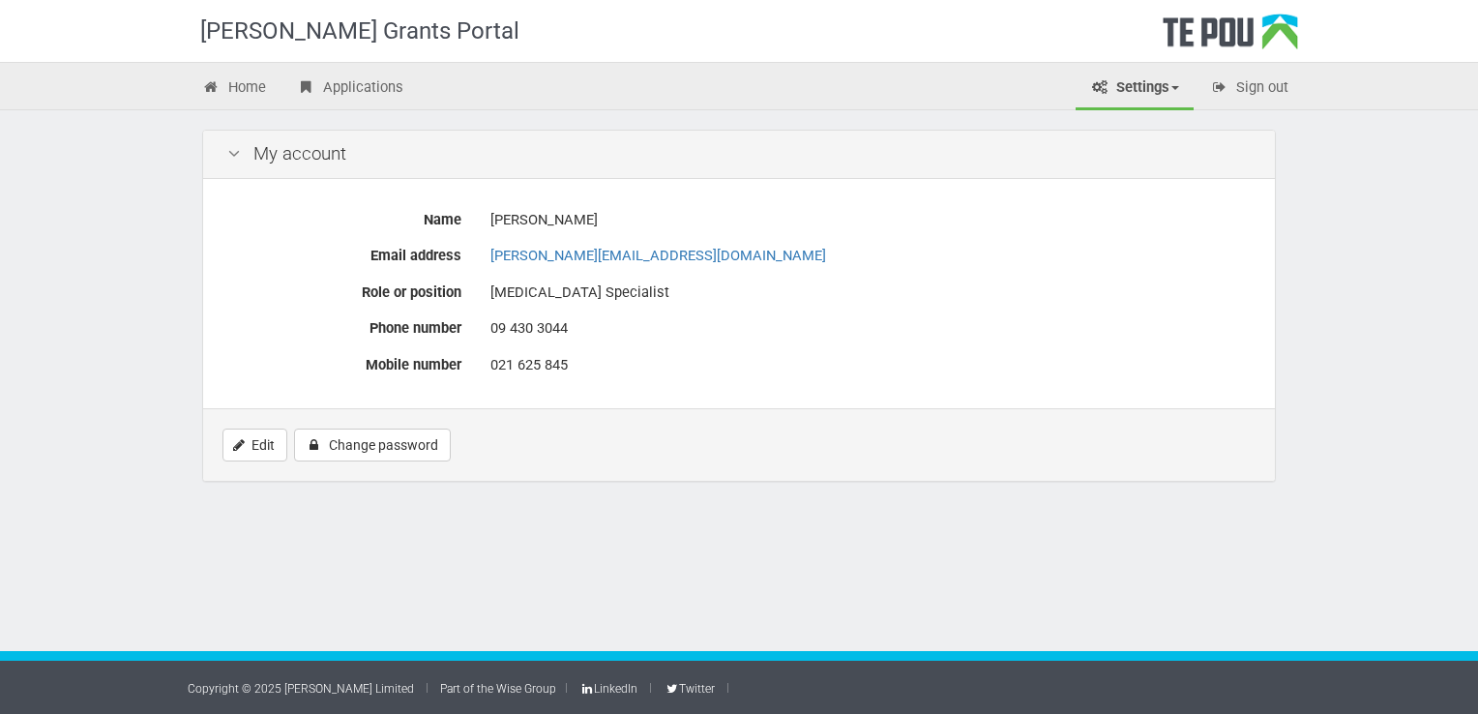
click at [1180, 87] on link "Settings" at bounding box center [1135, 89] width 118 height 43
click at [1109, 182] on link "FAQs" at bounding box center [1118, 185] width 153 height 28
click at [1176, 86] on span at bounding box center [1176, 88] width 8 height 4
click at [357, 85] on link "Applications" at bounding box center [349, 89] width 135 height 43
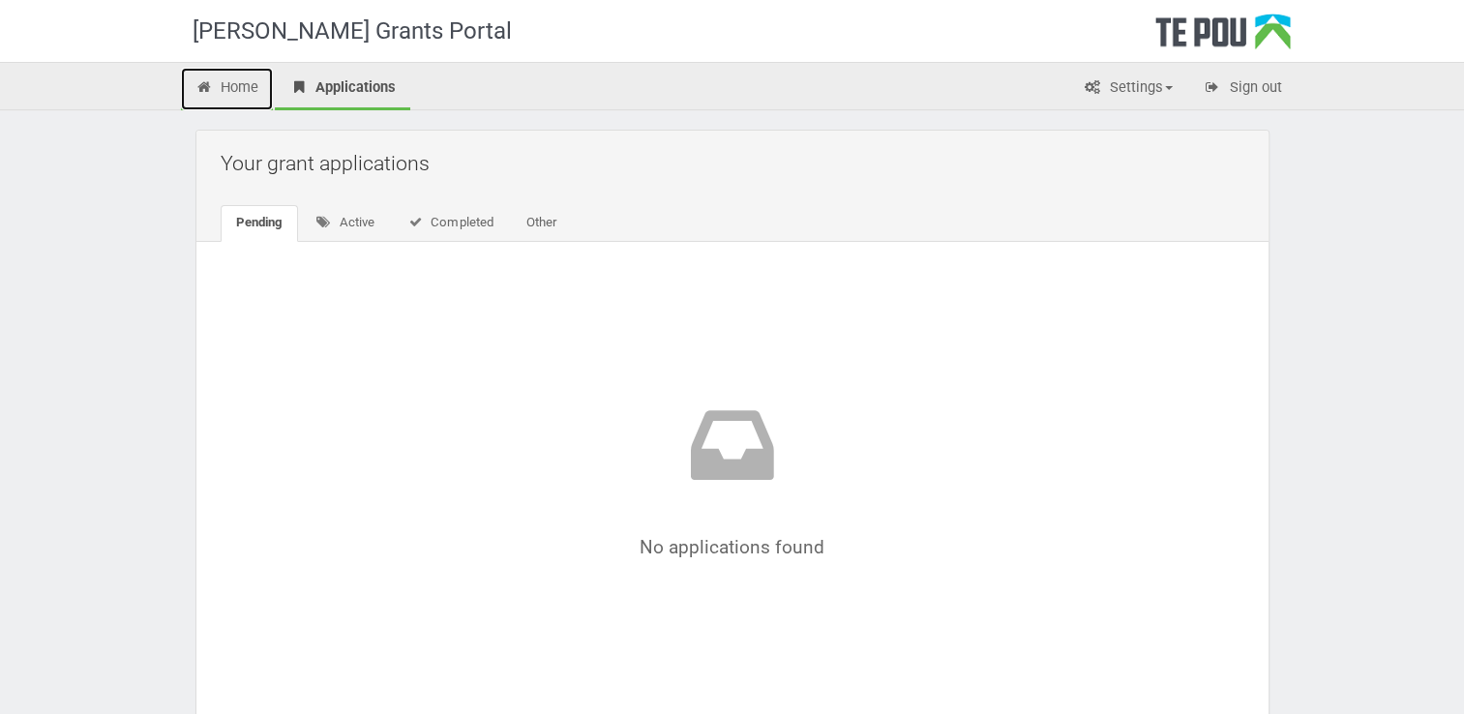
click at [227, 87] on link "Home" at bounding box center [227, 89] width 93 height 43
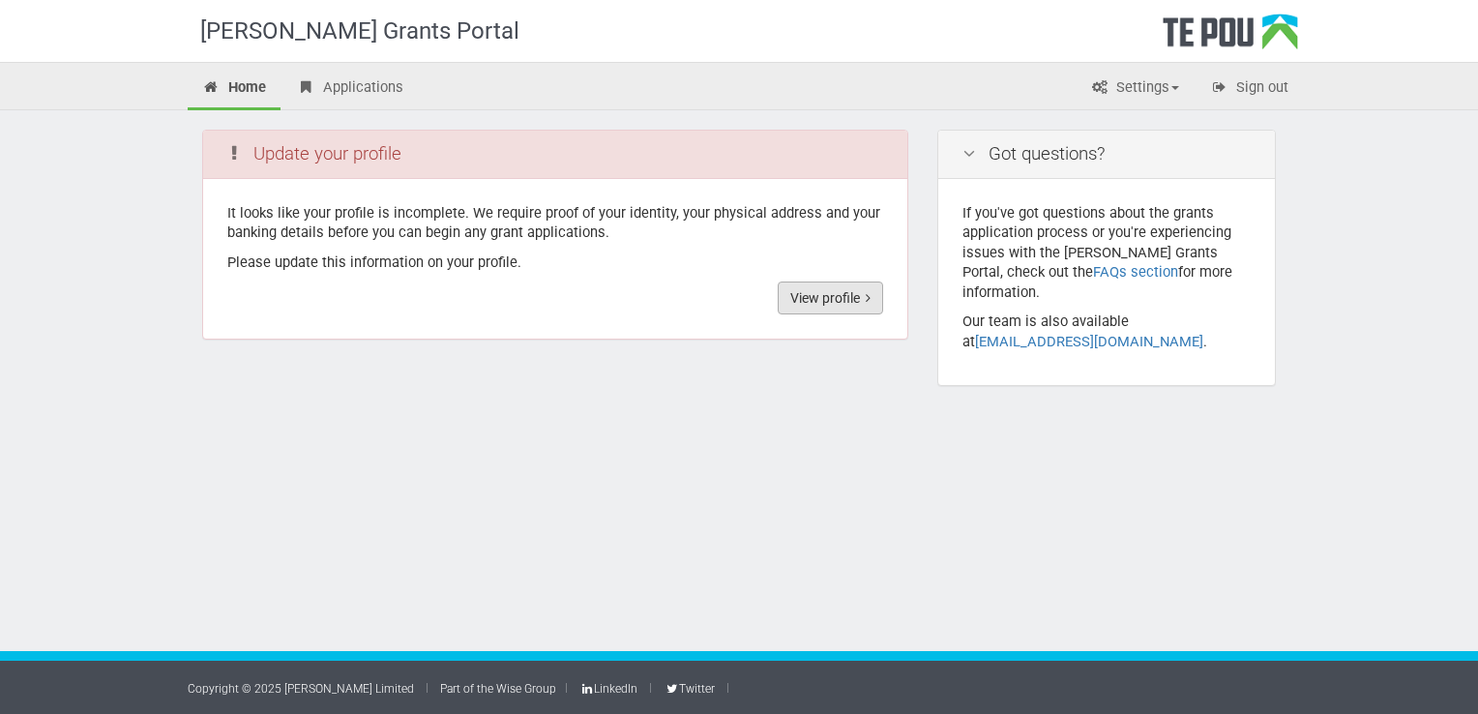
click at [825, 301] on link "View profile" at bounding box center [830, 298] width 105 height 33
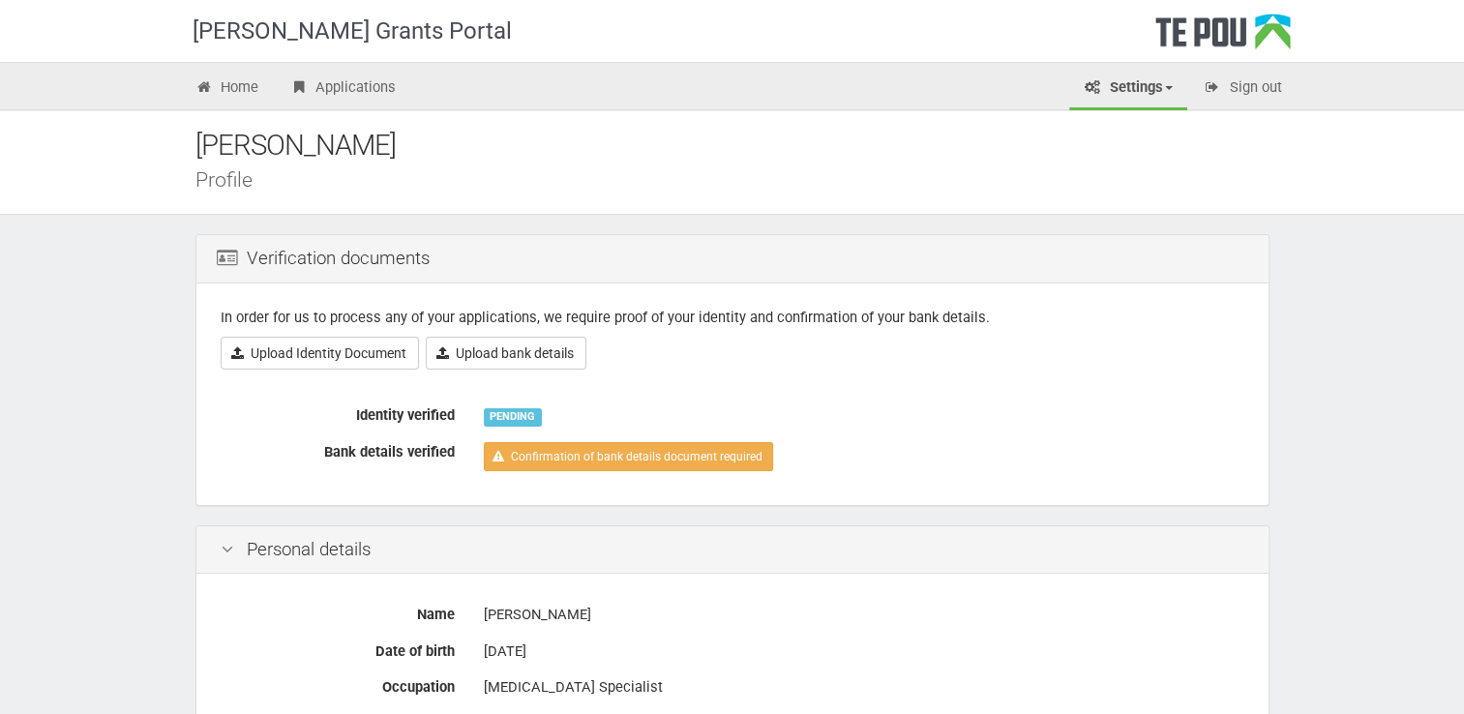
scroll to position [97, 0]
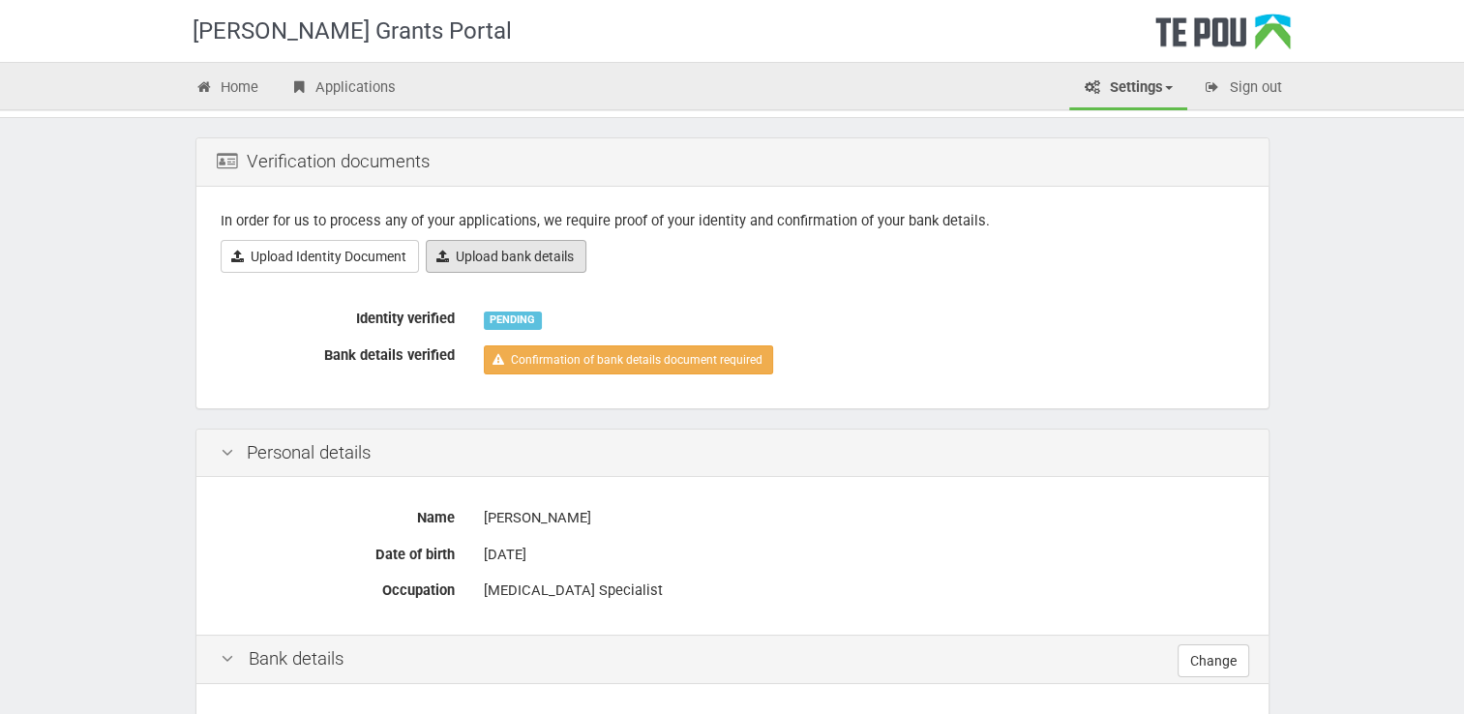
click at [524, 254] on link "Upload bank details" at bounding box center [506, 256] width 161 height 33
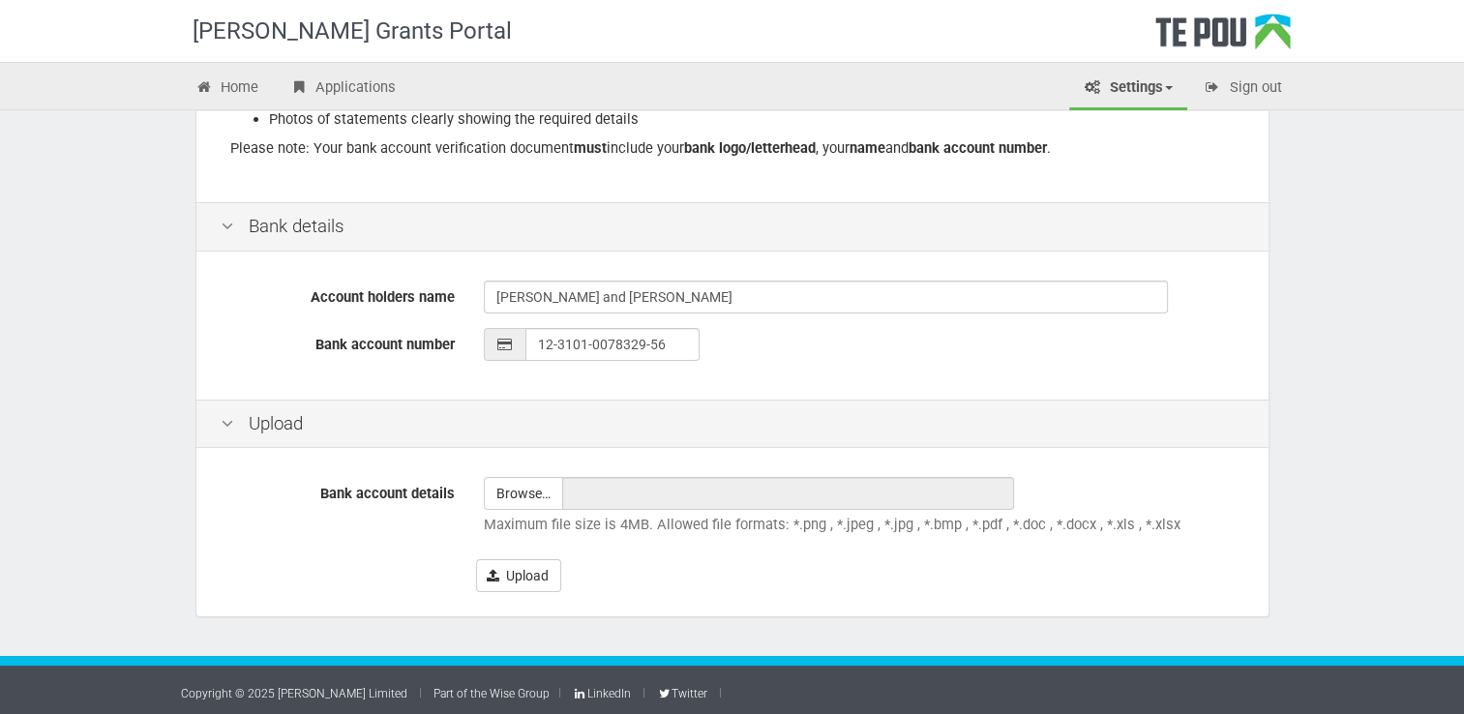
scroll to position [399, 0]
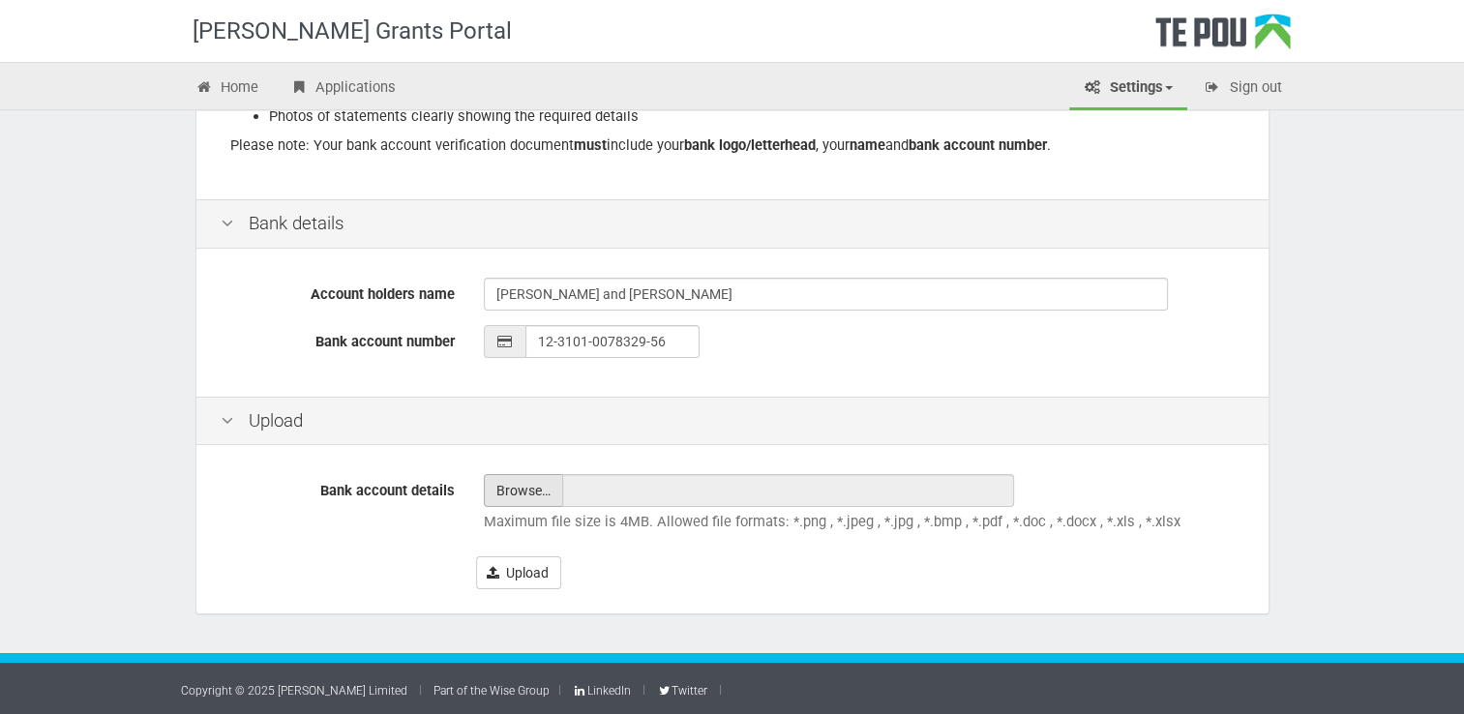
click at [516, 494] on input "file" at bounding box center [523, 490] width 77 height 31
click at [1363, 366] on div "[PERSON_NAME] Grants Portal Home Applications Settings Profile My account FAQs …" at bounding box center [732, 158] width 1464 height 1114
click at [522, 490] on input "file" at bounding box center [523, 490] width 77 height 31
type input "C:\fakepath\Bank Document.docx"
type input "Bank Document.docx"
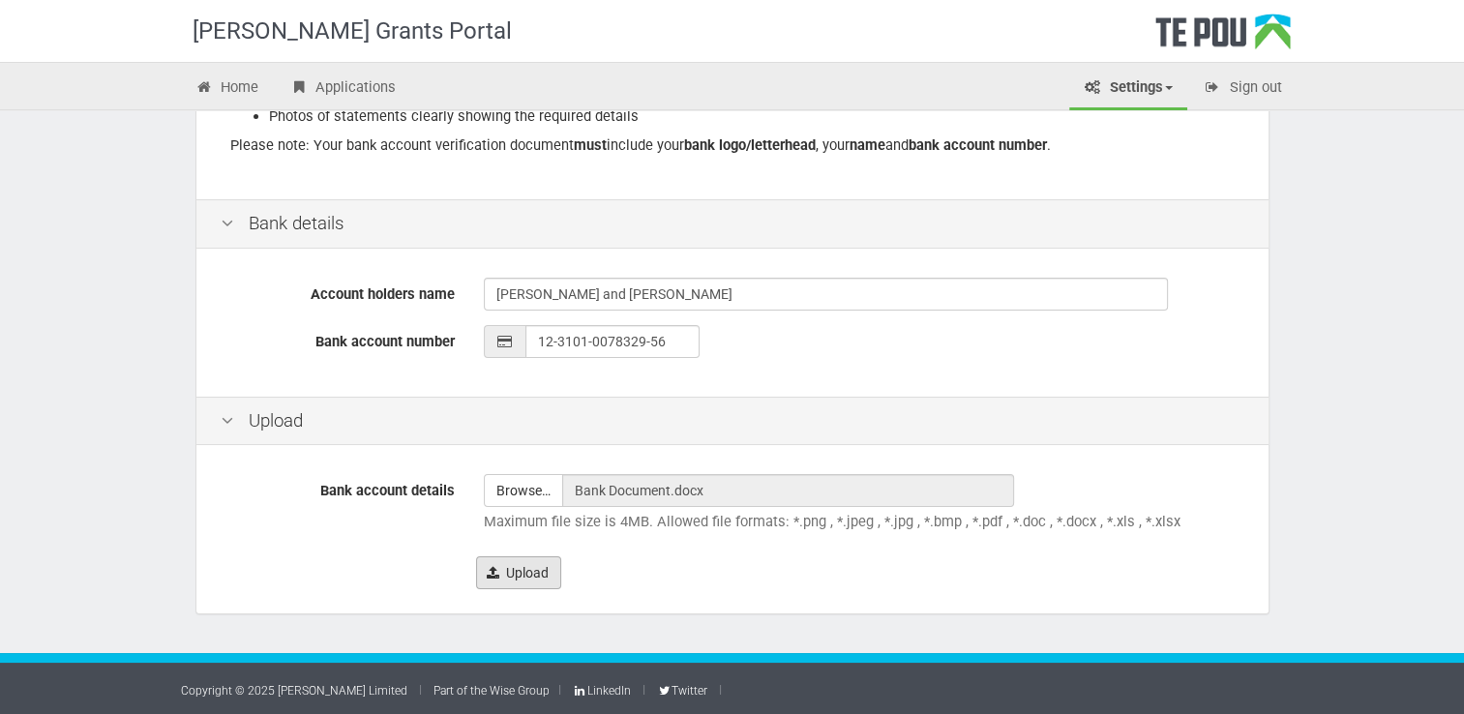
click at [534, 571] on button "Upload" at bounding box center [518, 572] width 85 height 33
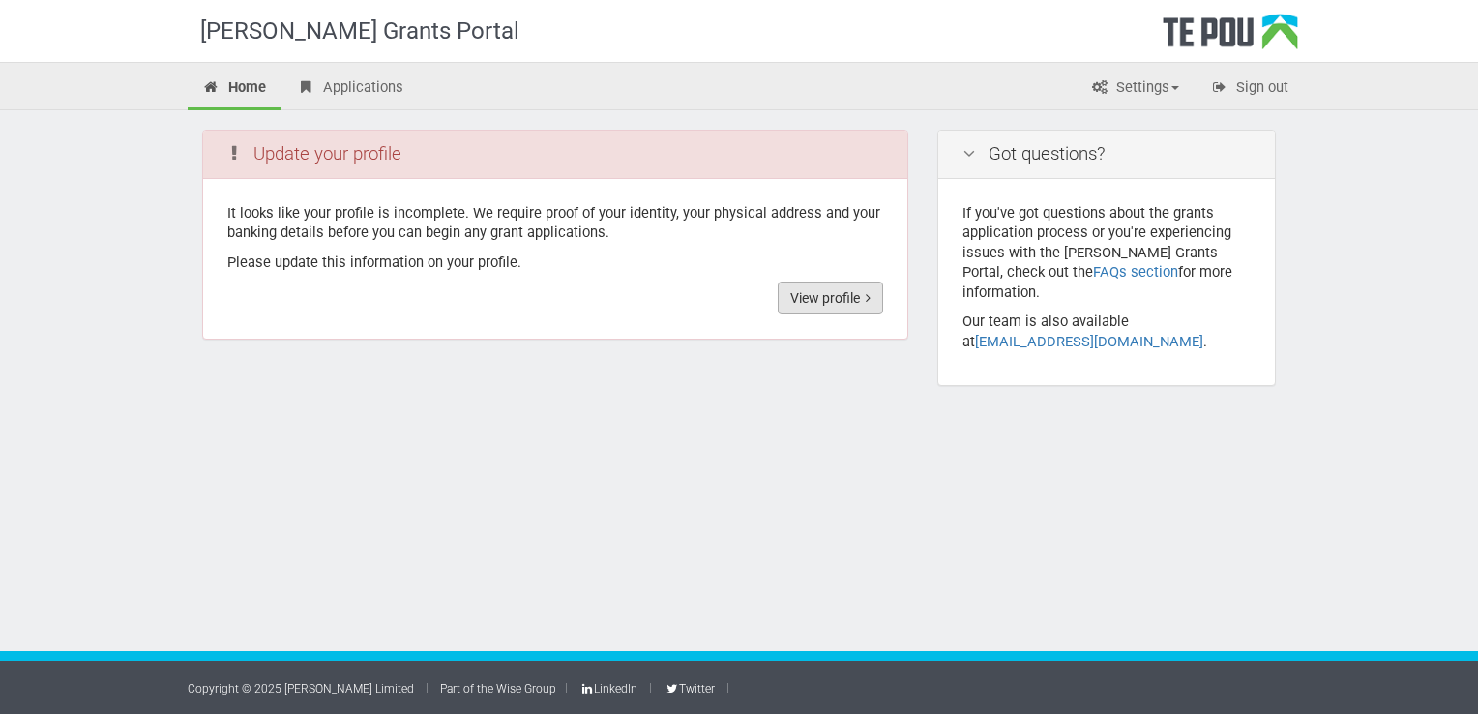
click at [840, 296] on link "View profile" at bounding box center [830, 298] width 105 height 33
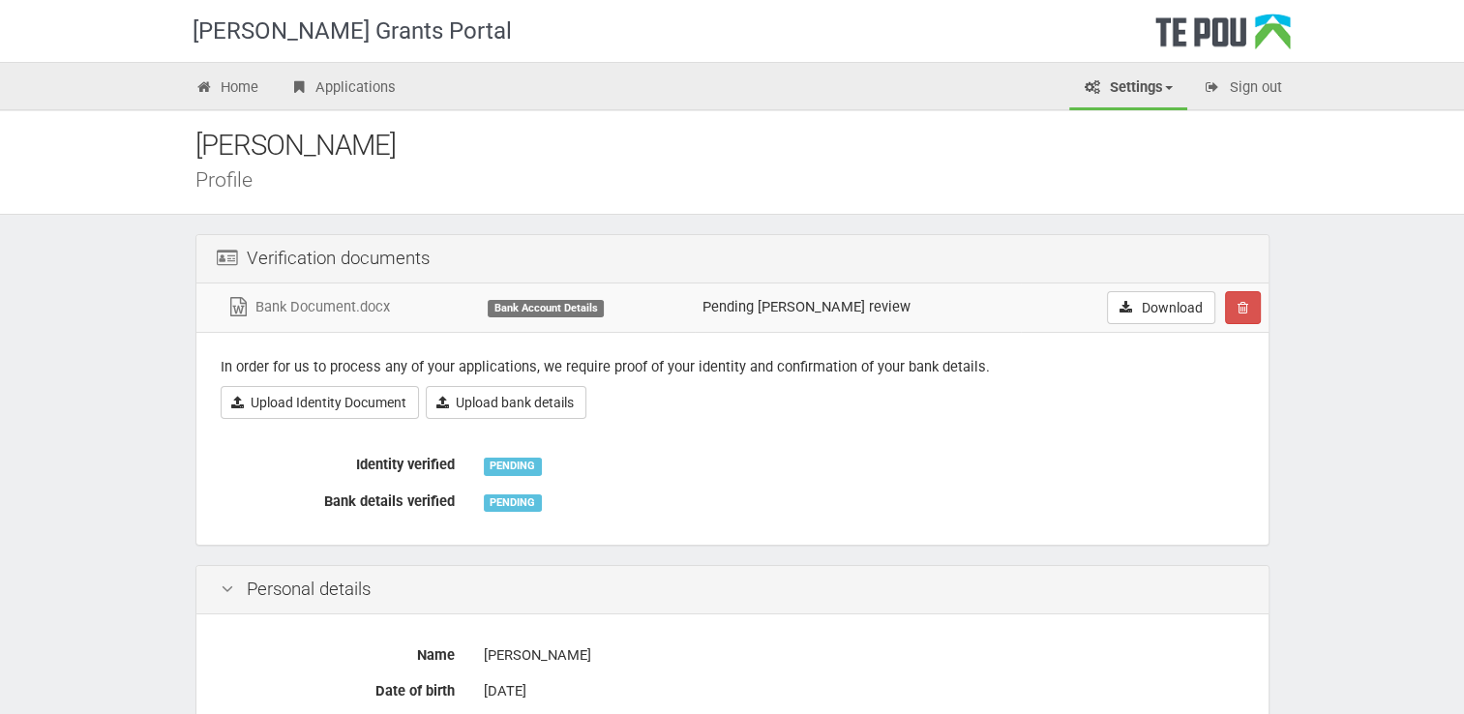
click at [1207, 35] on div "Te Pou Logo" at bounding box center [1222, 38] width 135 height 48
click at [242, 86] on link "Home" at bounding box center [227, 89] width 93 height 43
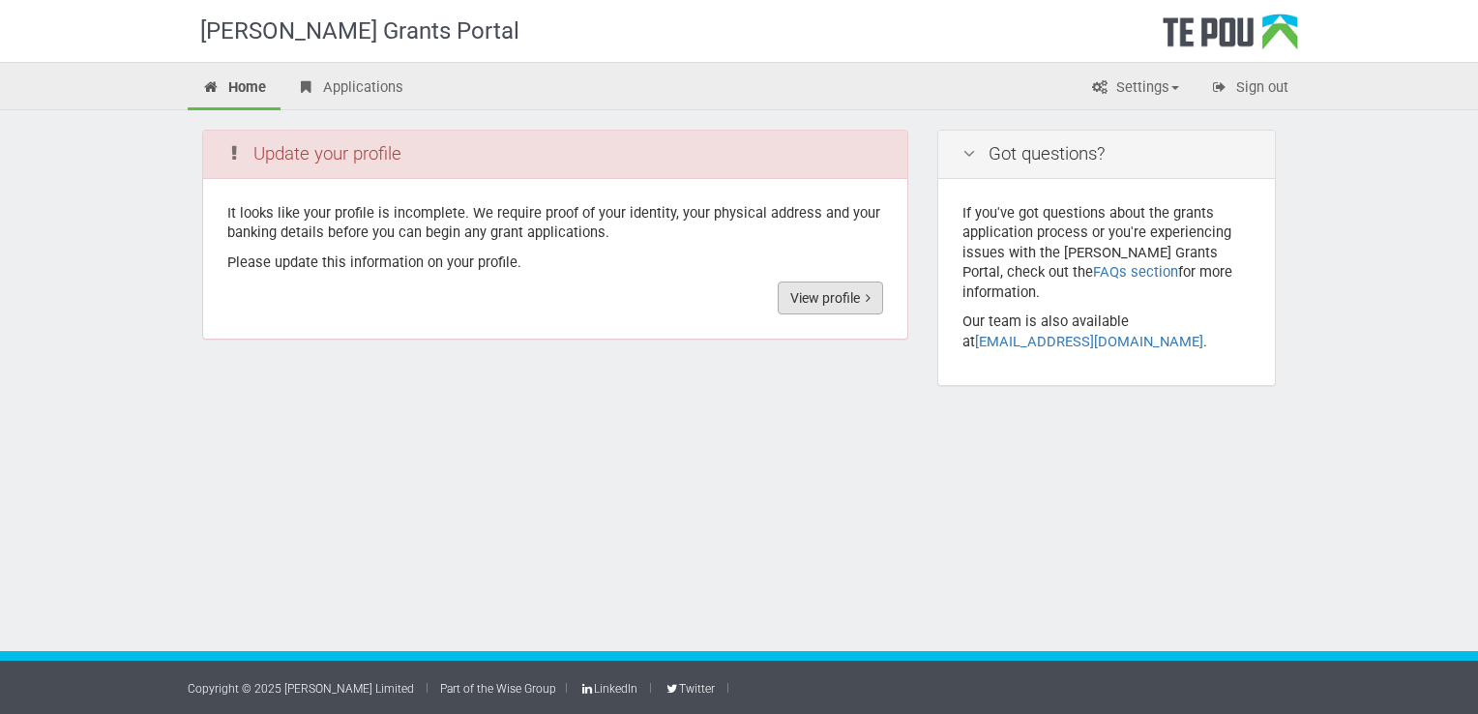
click at [839, 296] on link "View profile" at bounding box center [830, 298] width 105 height 33
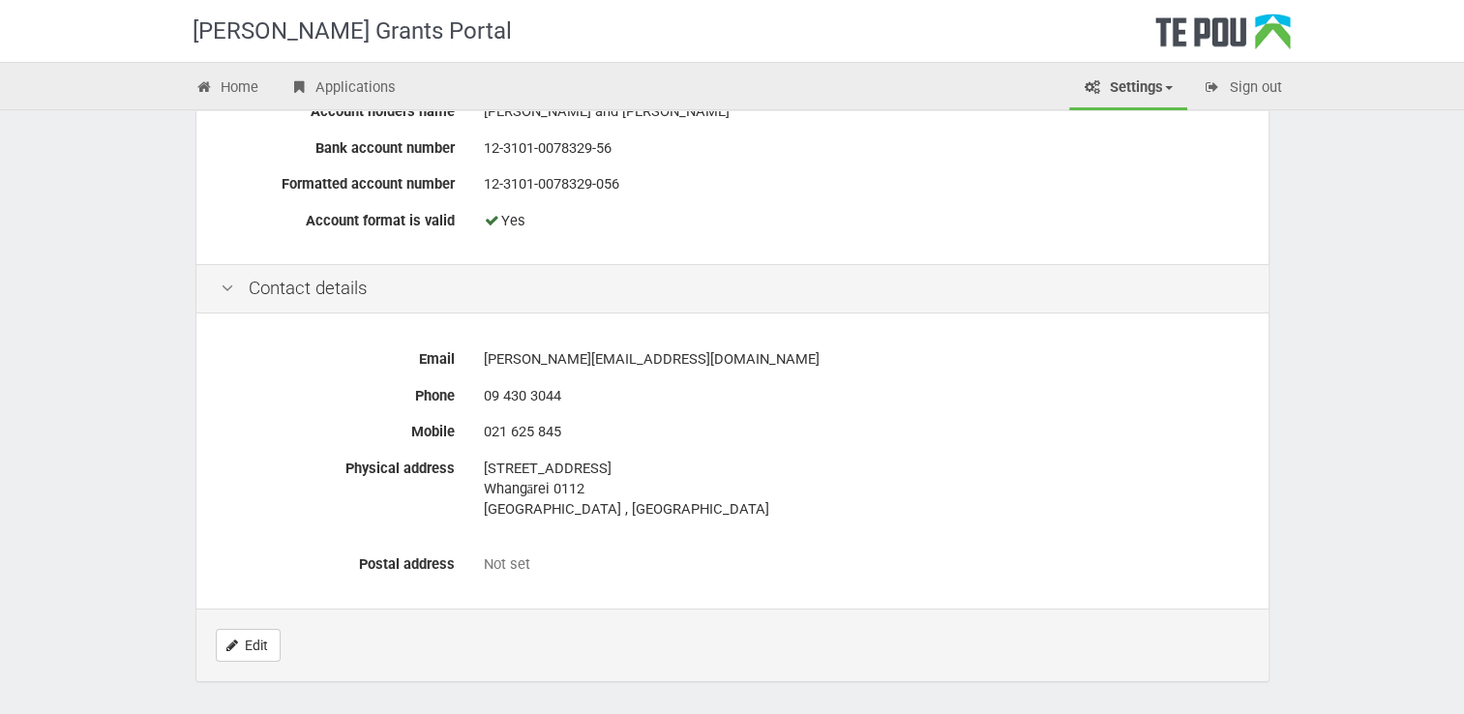
scroll to position [822, 0]
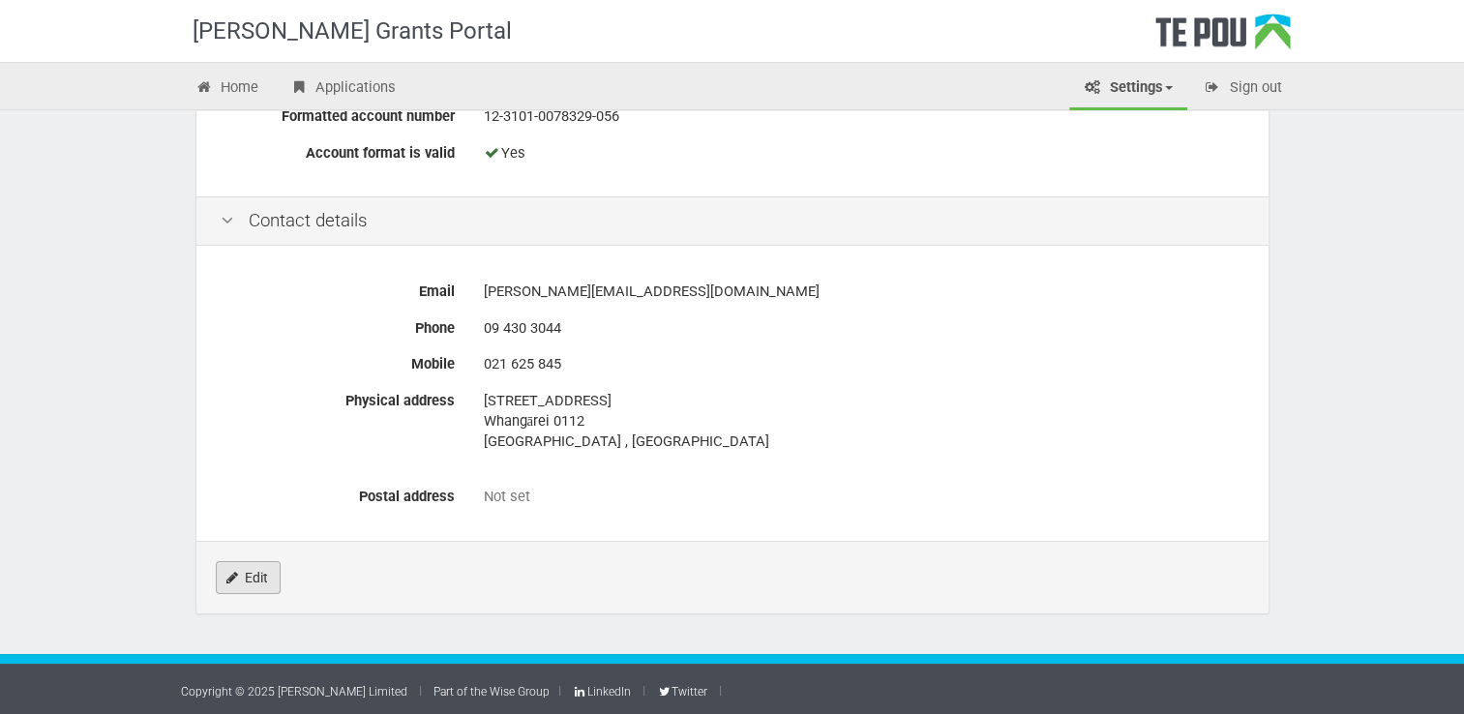
click at [255, 578] on link "Edit" at bounding box center [248, 577] width 65 height 33
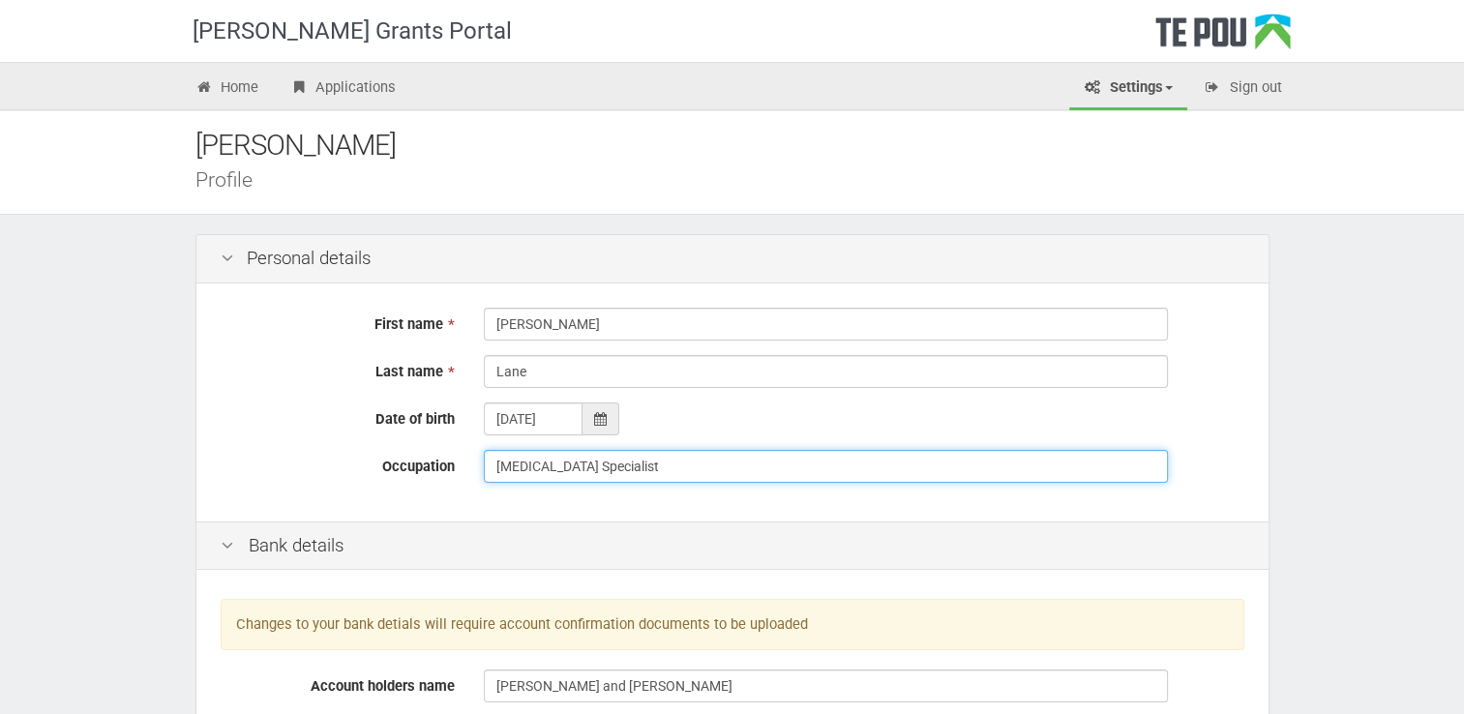
click at [651, 469] on input "Peer Support Specialist" at bounding box center [826, 466] width 684 height 33
click at [716, 466] on input "Peer Support Specialist at Arataki" at bounding box center [826, 466] width 684 height 33
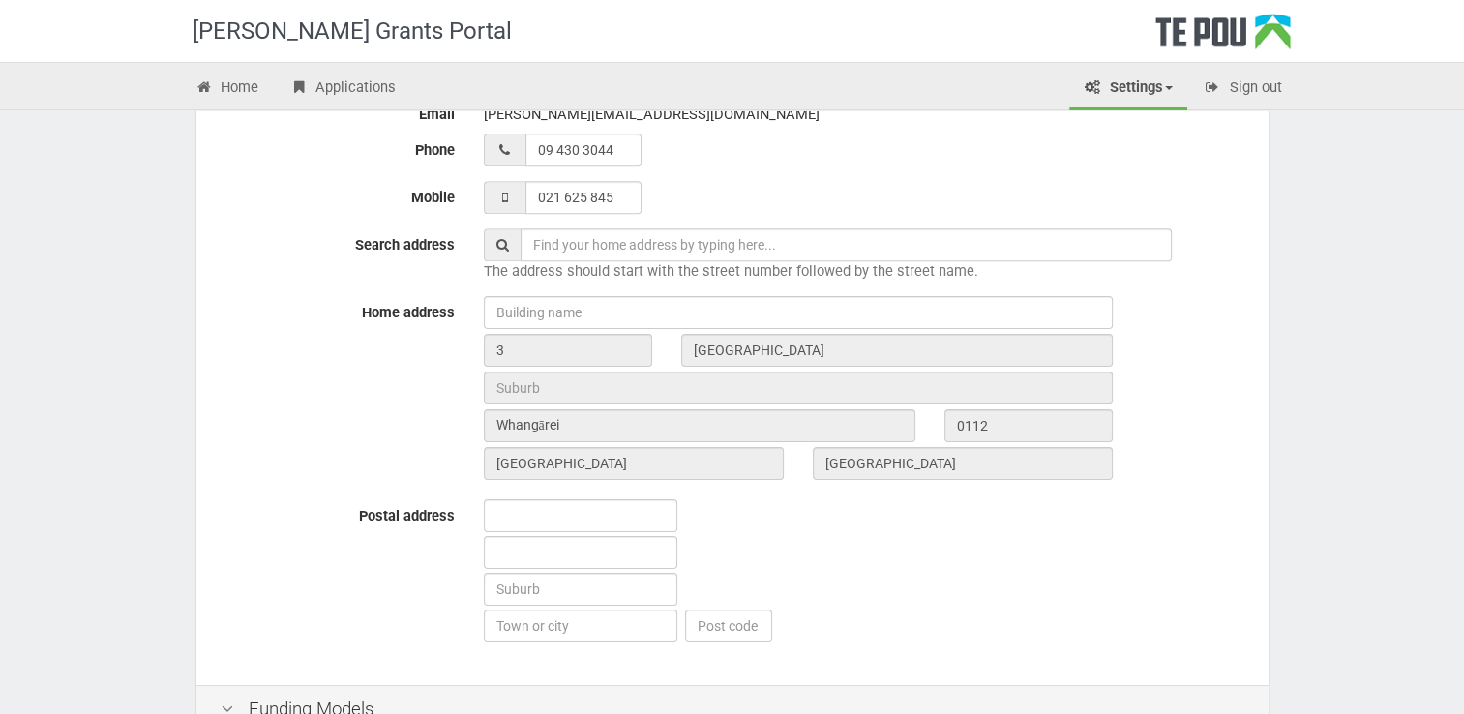
scroll to position [774, 0]
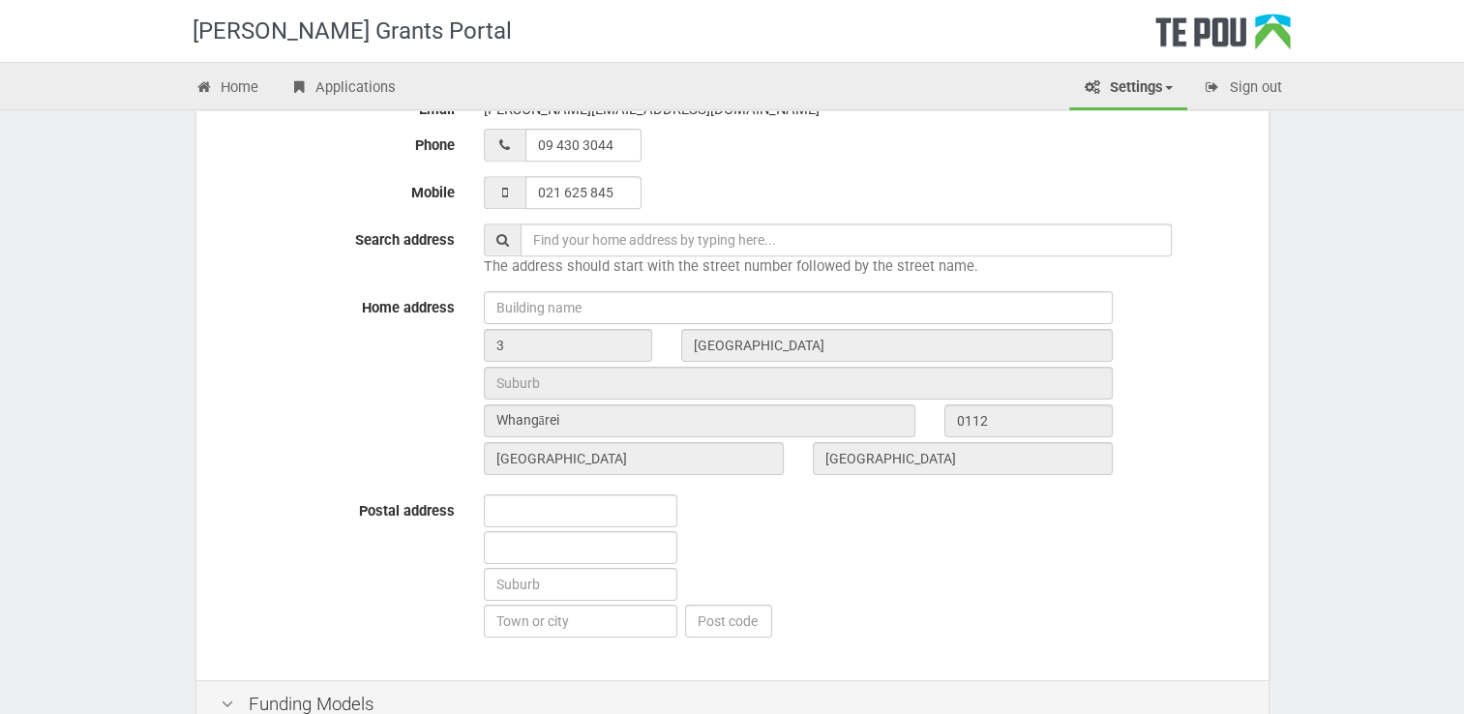
type input "[MEDICAL_DATA] Specialist at Arataki Ministries"
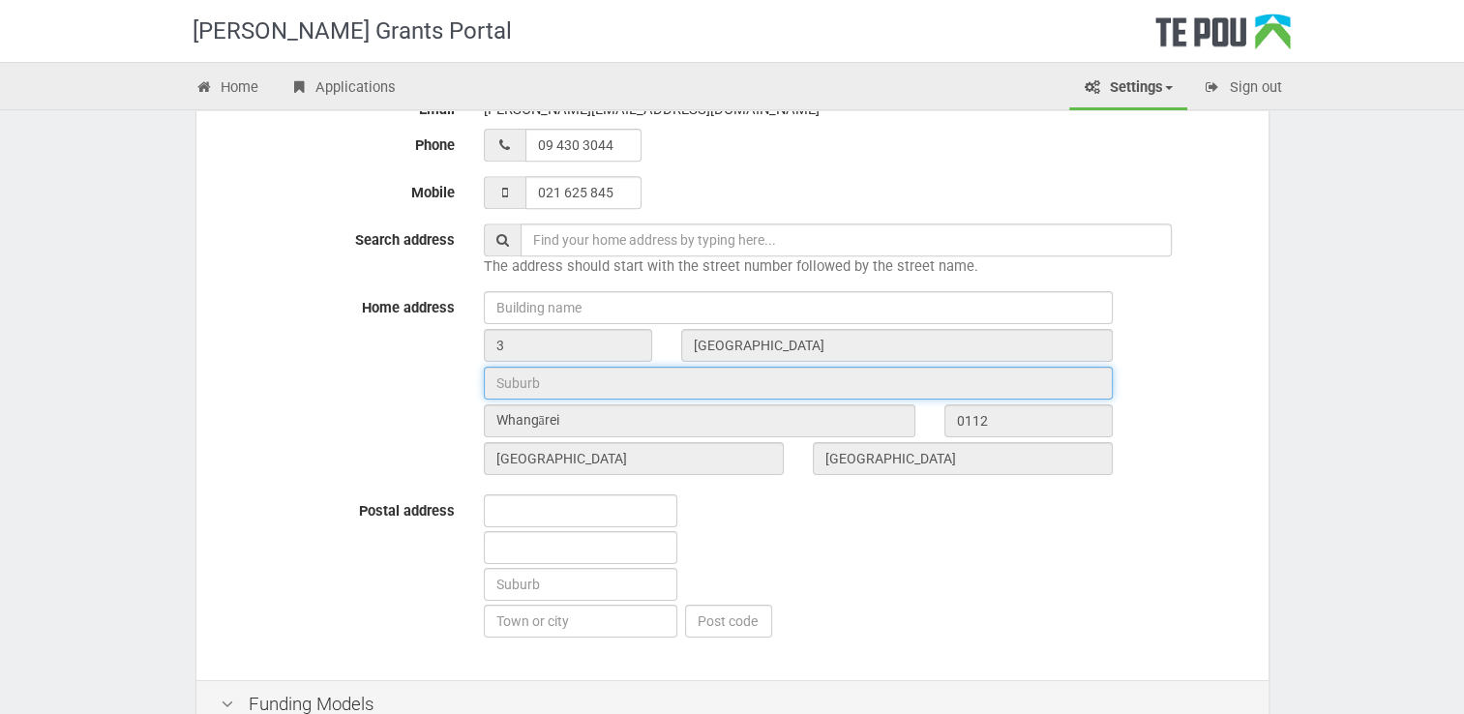
click at [524, 389] on input "text" at bounding box center [798, 383] width 629 height 33
click at [577, 389] on input "text" at bounding box center [798, 383] width 629 height 33
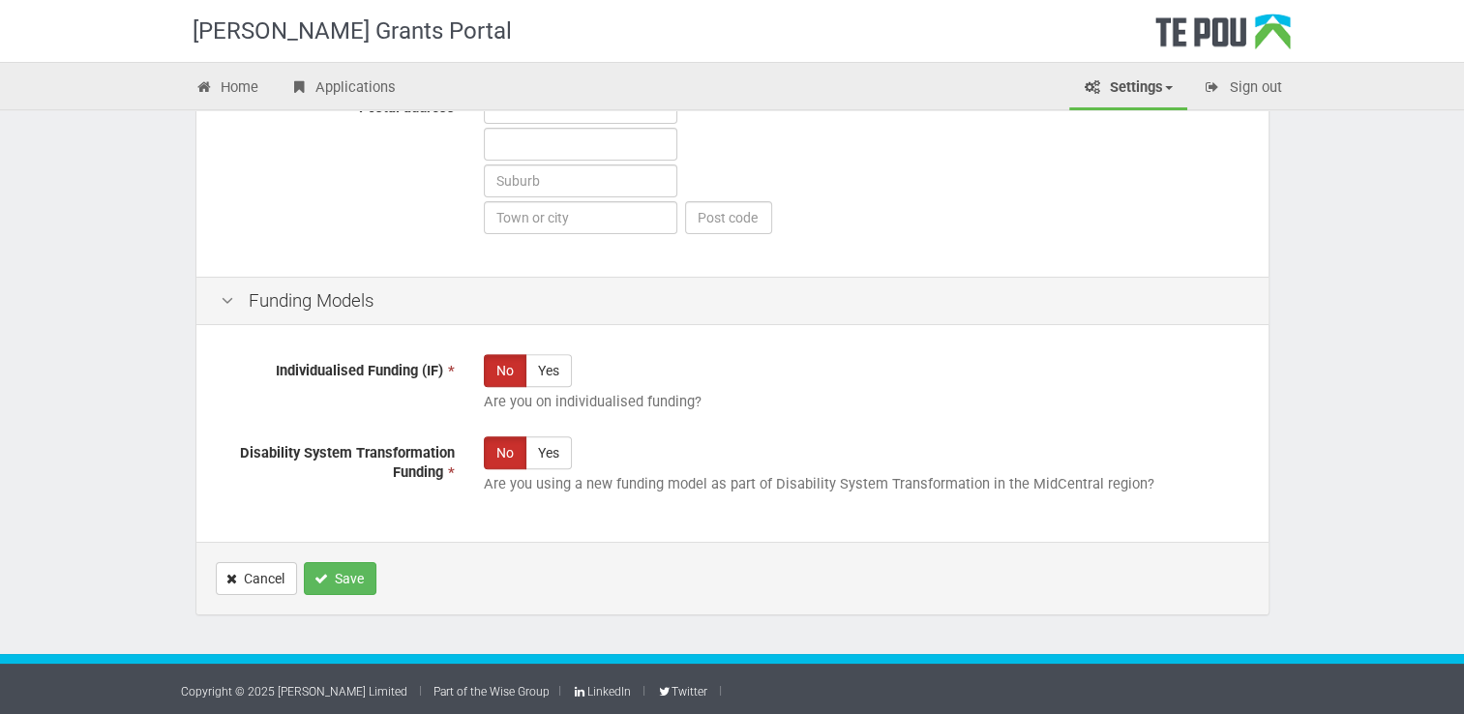
scroll to position [1178, 0]
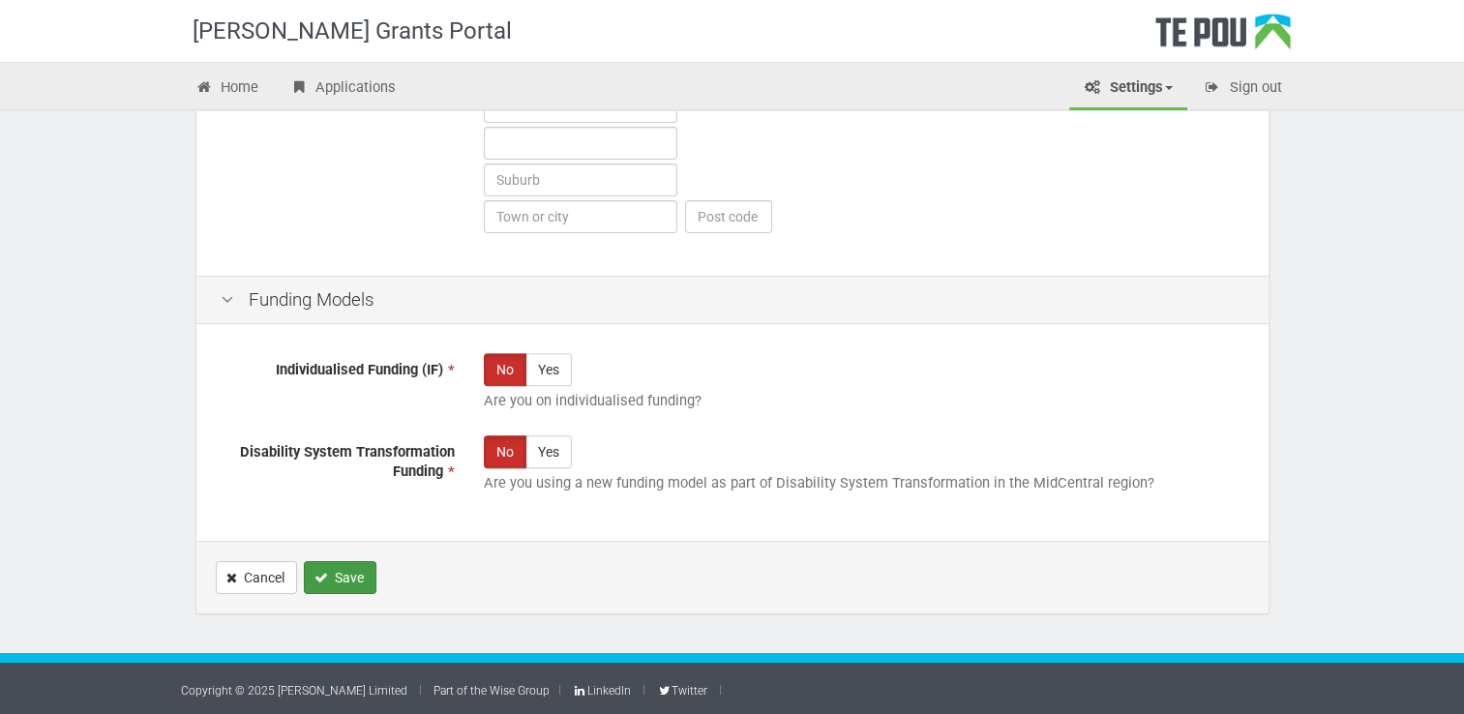
click at [337, 574] on button "Save" at bounding box center [340, 577] width 73 height 33
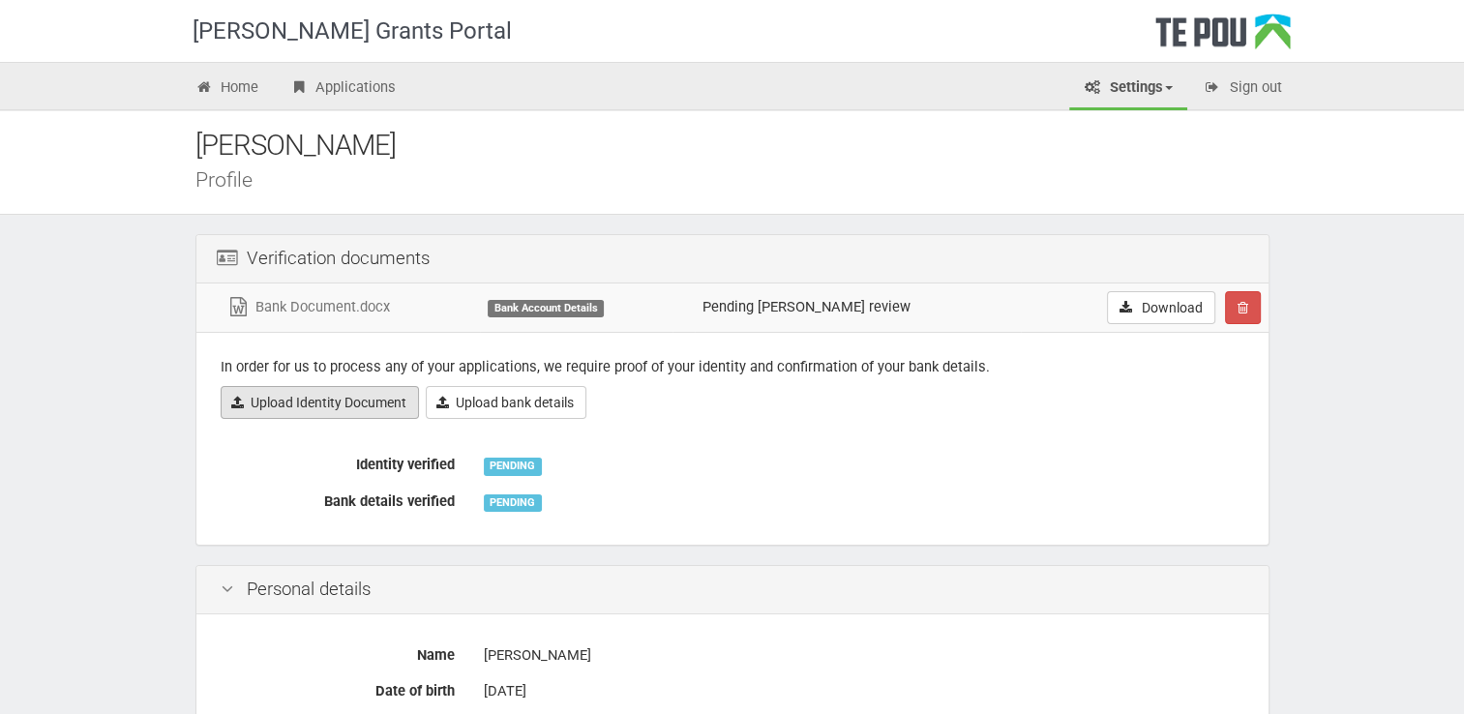
click at [380, 406] on link "Upload Identity Document" at bounding box center [320, 402] width 198 height 33
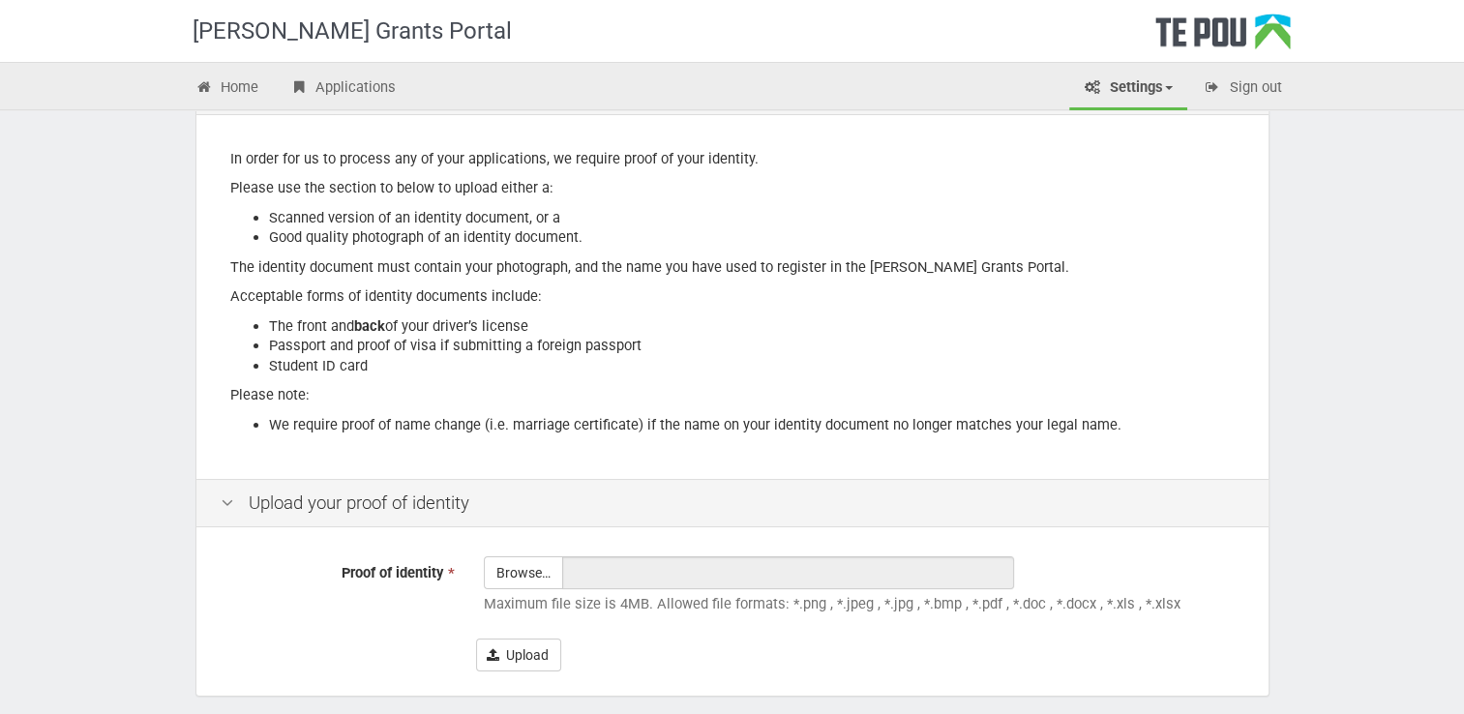
scroll to position [252, 0]
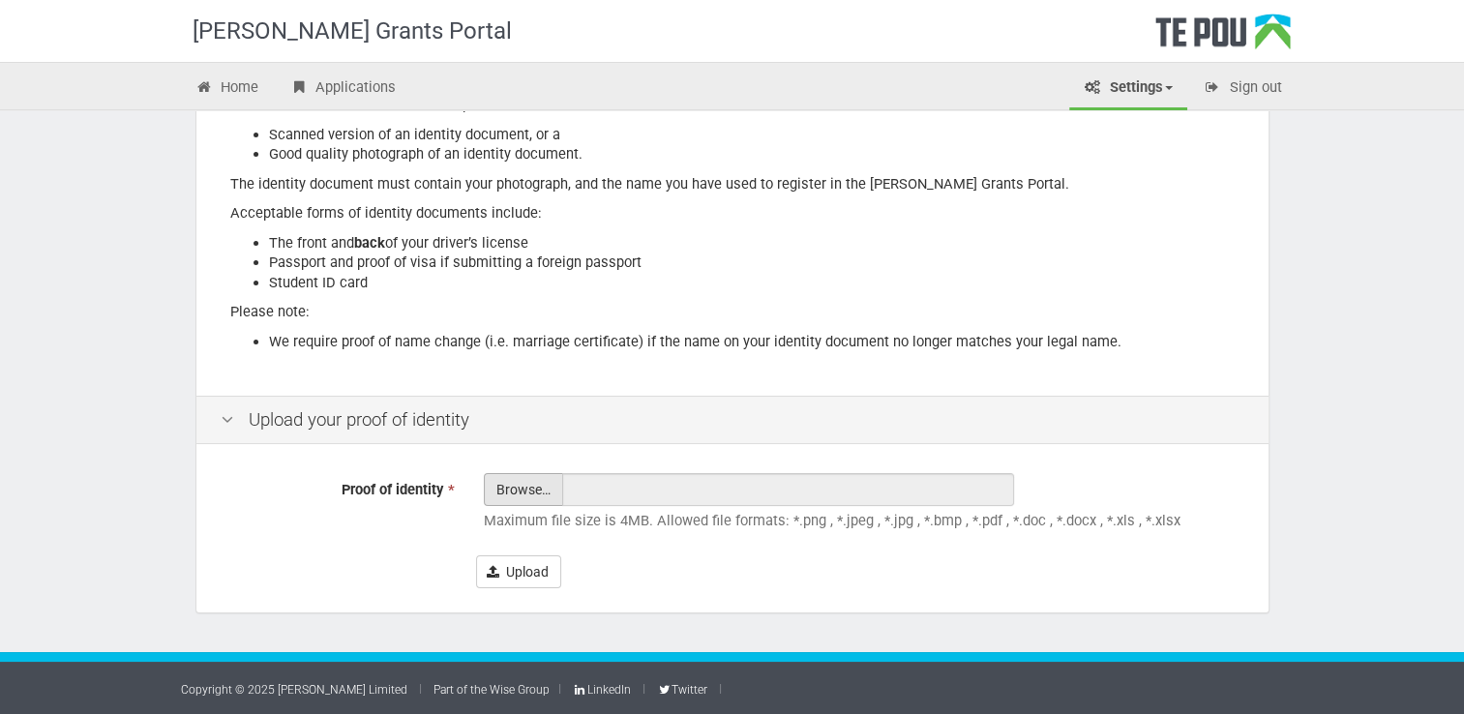
click at [522, 490] on input "Proof of identity *" at bounding box center [523, 543] width 77 height 138
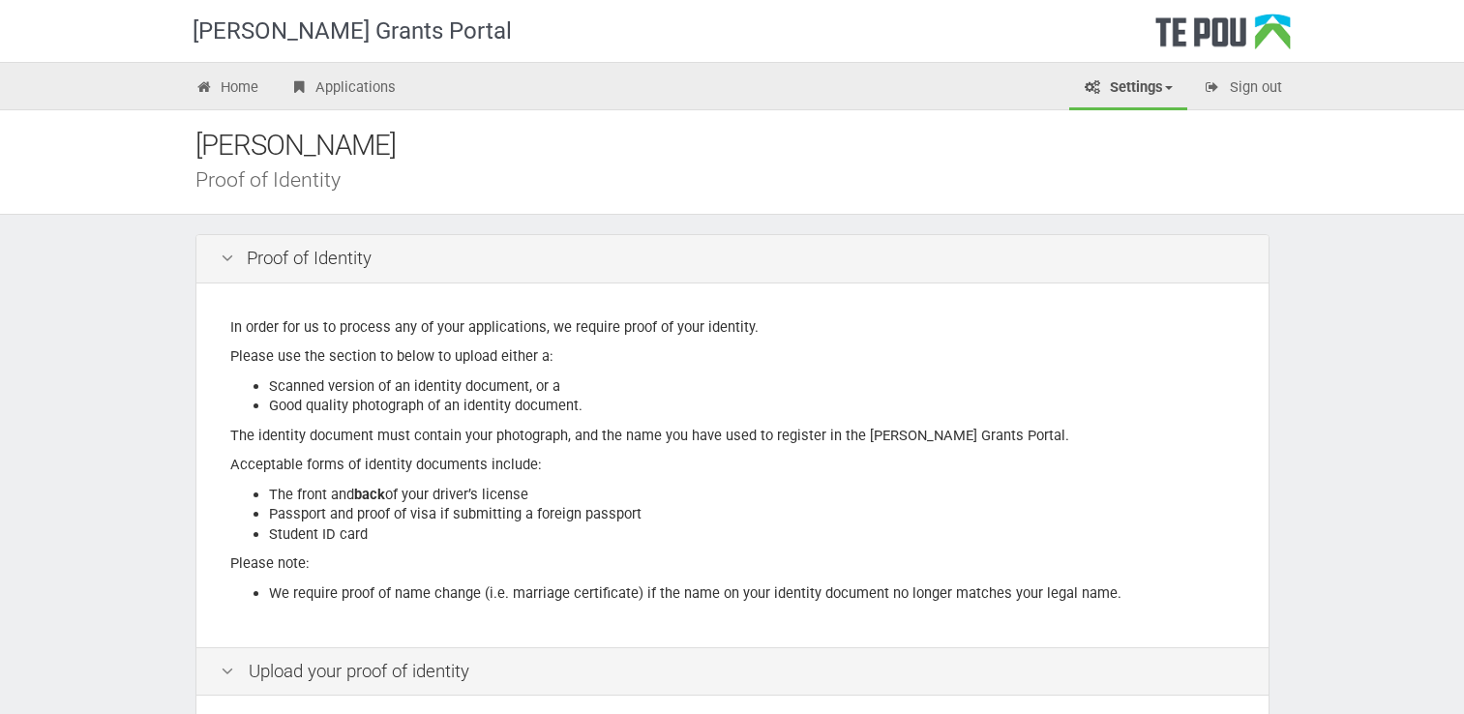
scroll to position [252, 0]
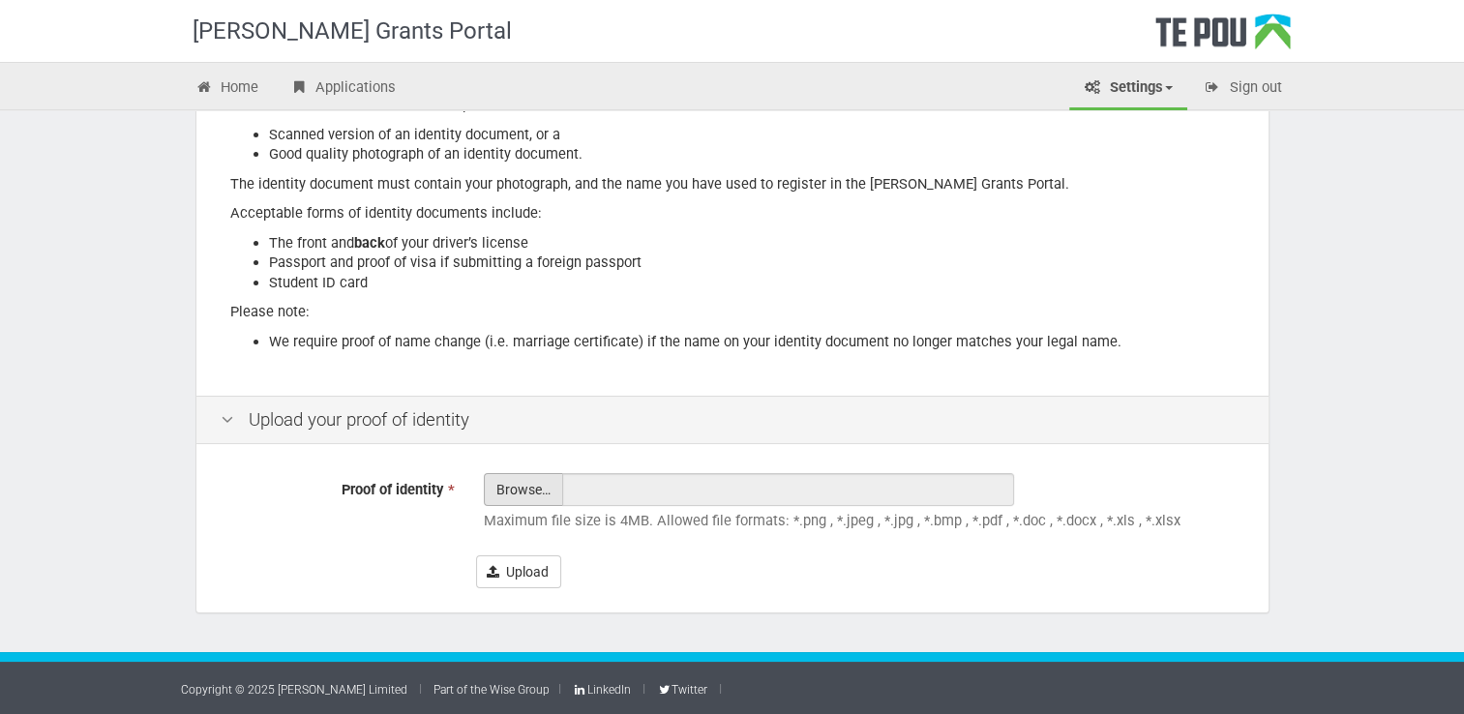
click at [515, 493] on input "Proof of identity *" at bounding box center [523, 543] width 77 height 138
click at [519, 571] on button "Upload" at bounding box center [518, 571] width 85 height 33
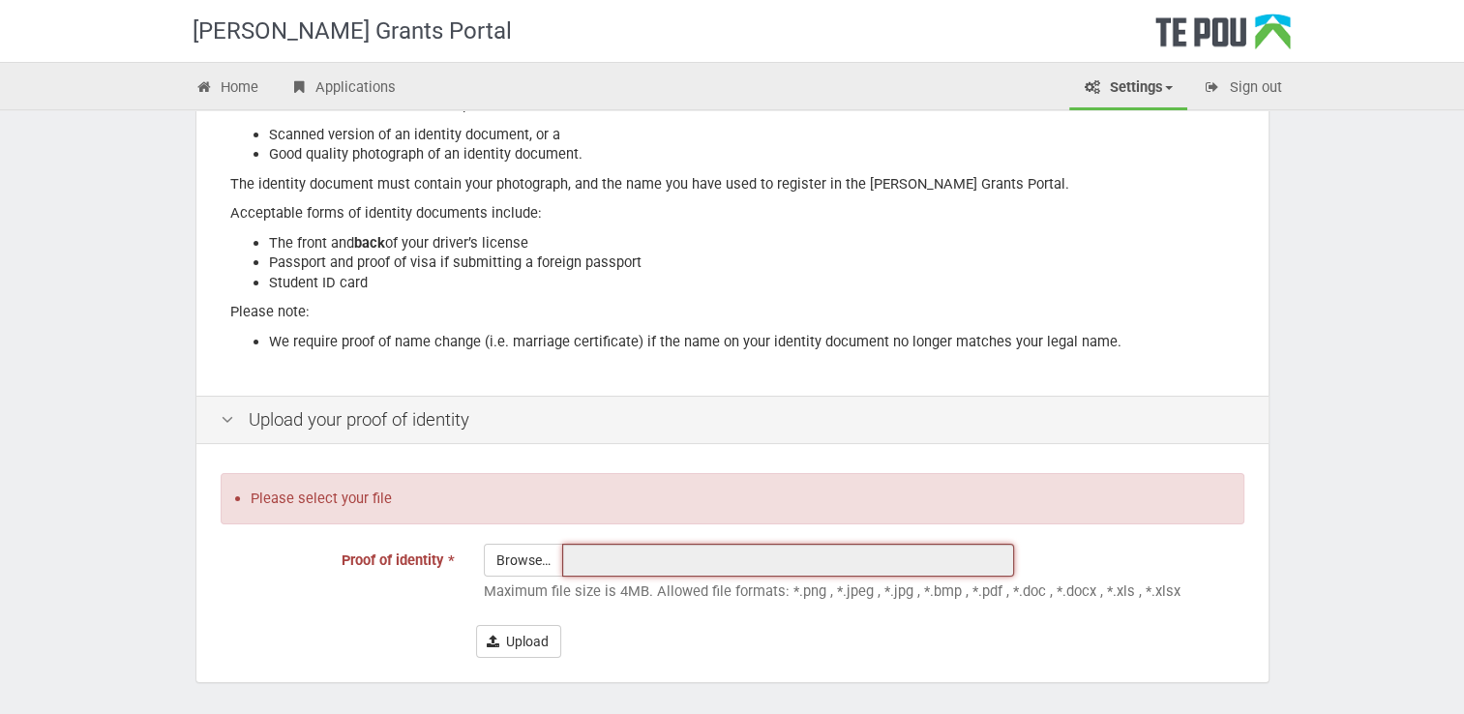
click at [592, 560] on input "text" at bounding box center [788, 560] width 452 height 33
click at [530, 559] on input "Proof of identity *" at bounding box center [523, 614] width 77 height 138
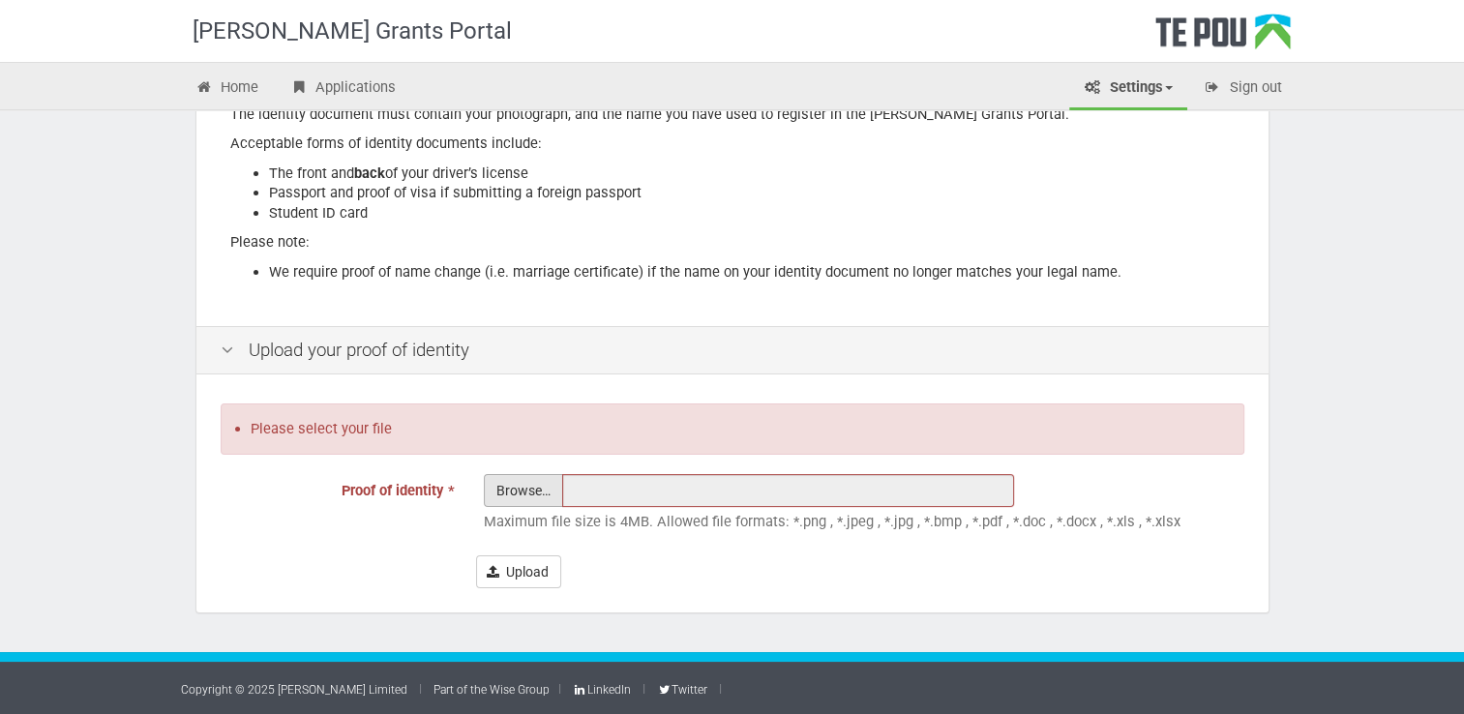
click at [524, 499] on input "Proof of identity *" at bounding box center [523, 544] width 77 height 138
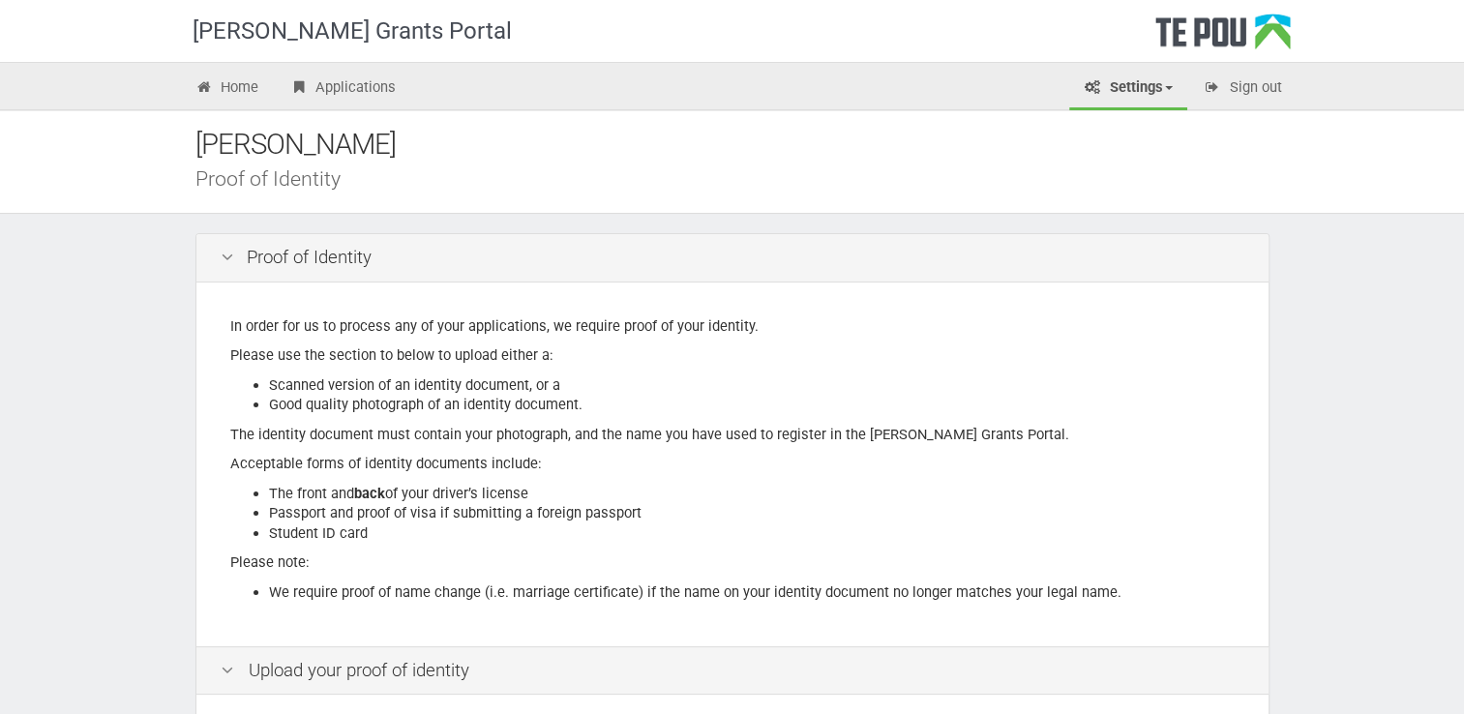
scroll to position [0, 0]
click at [1335, 370] on div "[PERSON_NAME] Grants Portal Home Applications Settings Profile My account FAQs …" at bounding box center [732, 518] width 1464 height 1036
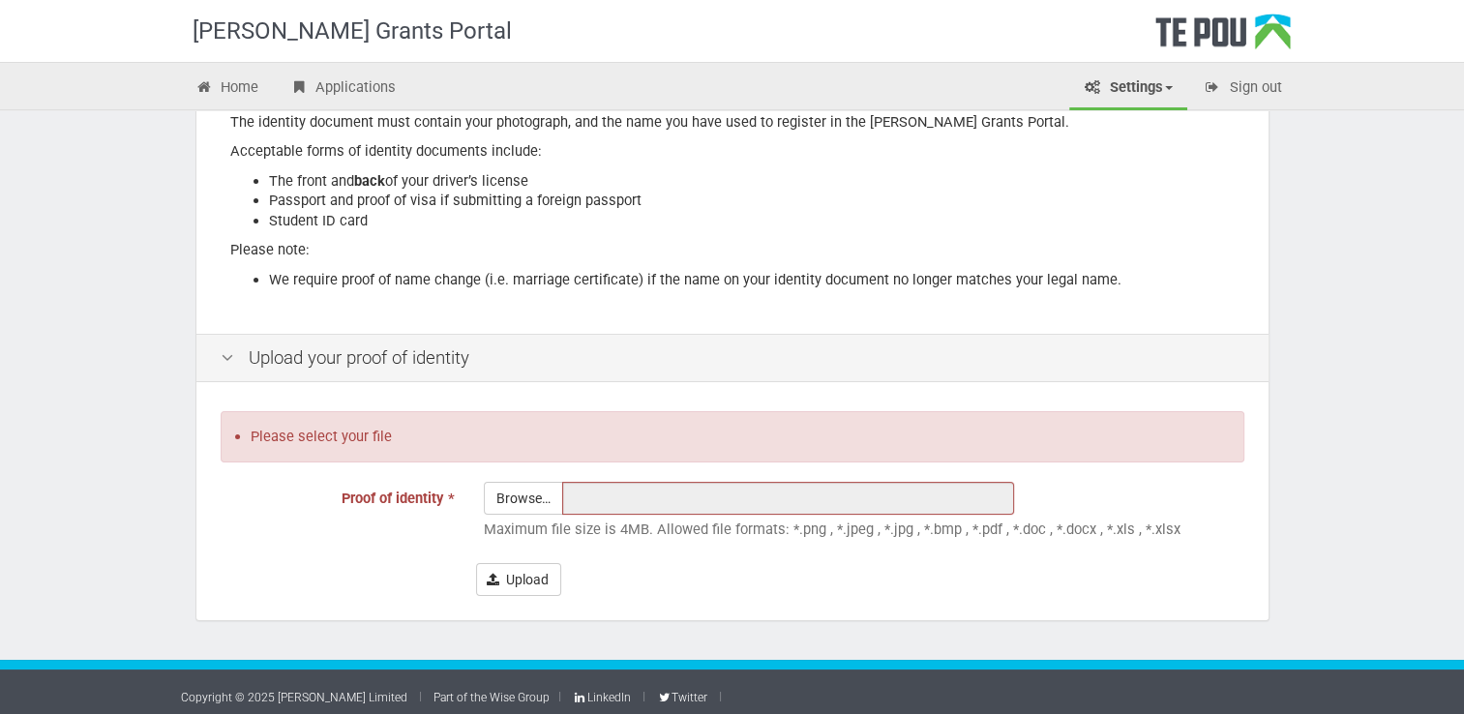
scroll to position [321, 0]
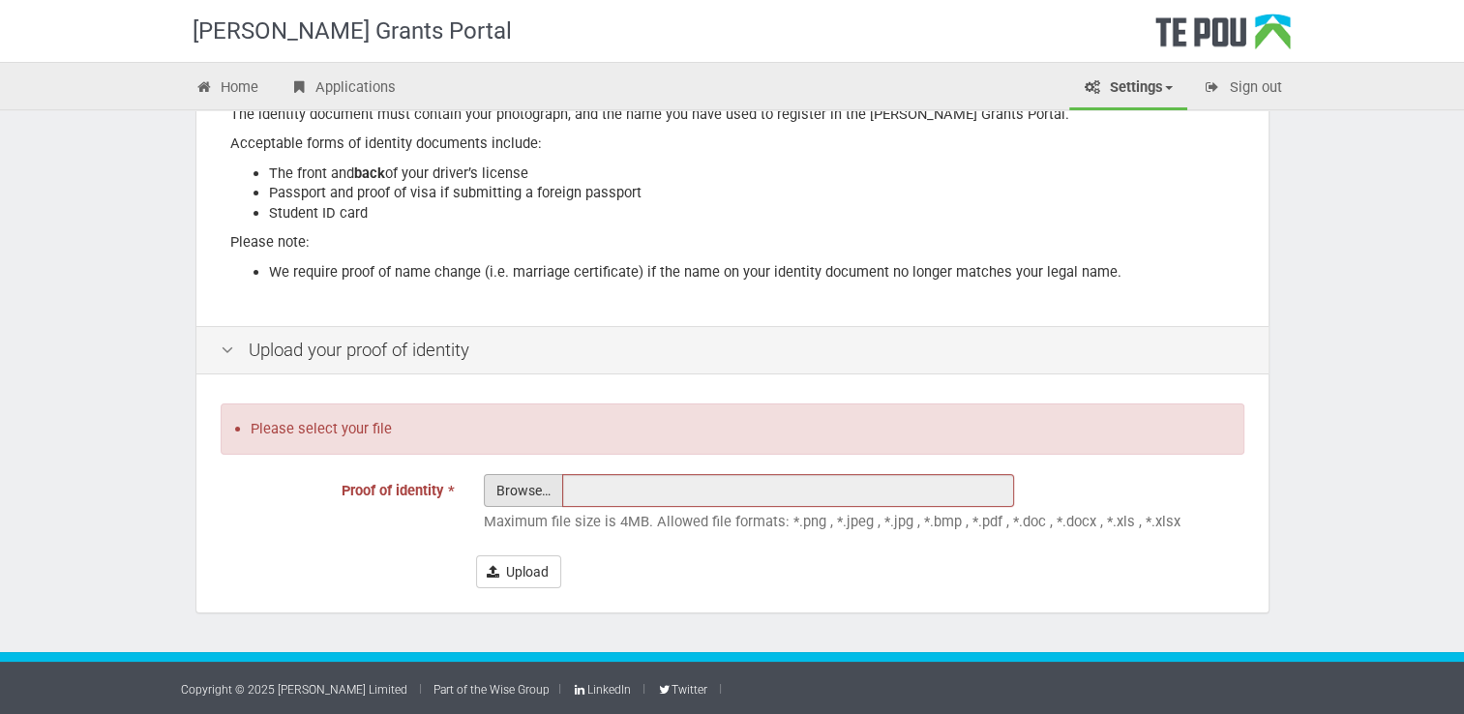
click at [522, 489] on input "Proof of identity *" at bounding box center [523, 544] width 77 height 138
click at [675, 493] on input "text" at bounding box center [788, 490] width 452 height 33
click at [534, 493] on input "Proof of identity *" at bounding box center [523, 544] width 77 height 138
click at [516, 489] on input "Proof of identity *" at bounding box center [523, 544] width 77 height 138
click at [534, 488] on input "Proof of identity *" at bounding box center [523, 544] width 77 height 138
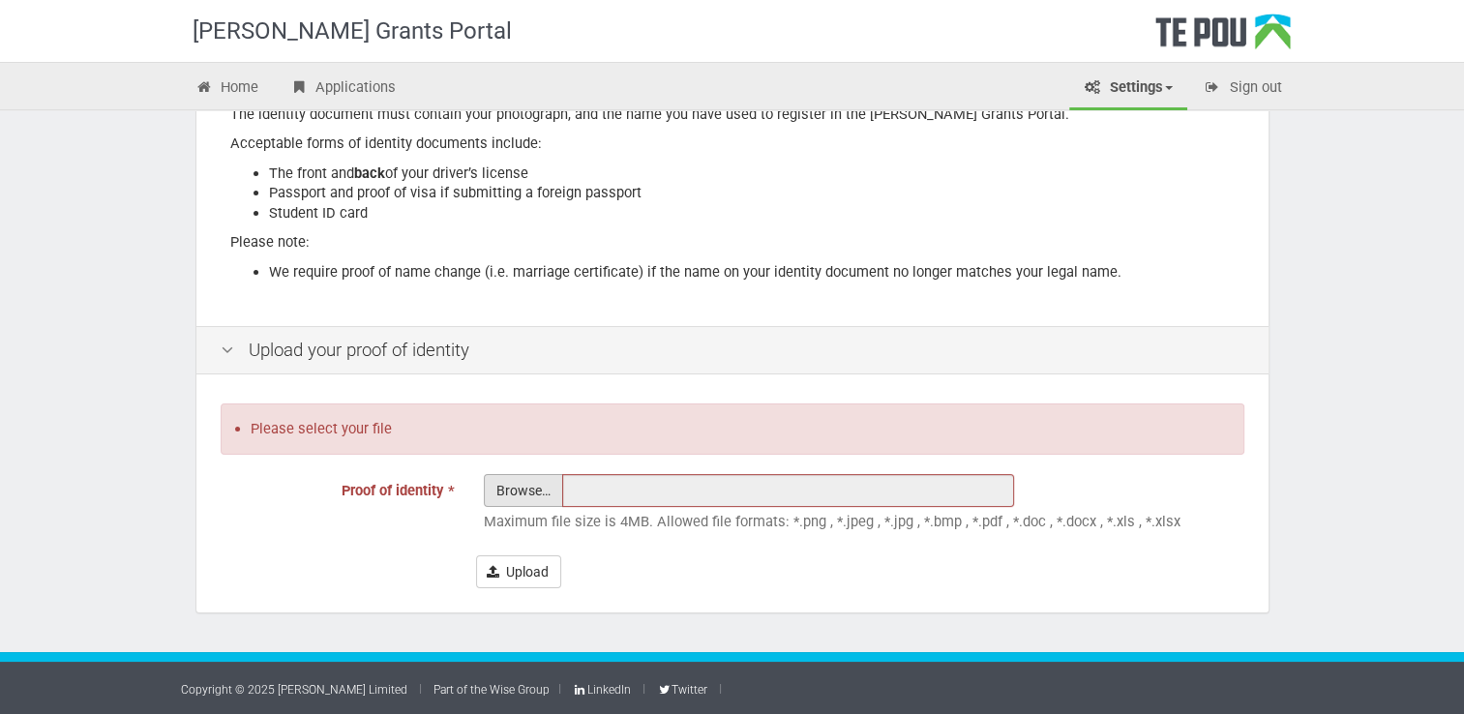
type input "C:\fakepath\BRNB42200D52F58_000215.pdf"
type input "BRNB42200D52F58_000215.pdf"
click at [534, 571] on button "Upload" at bounding box center [518, 571] width 85 height 33
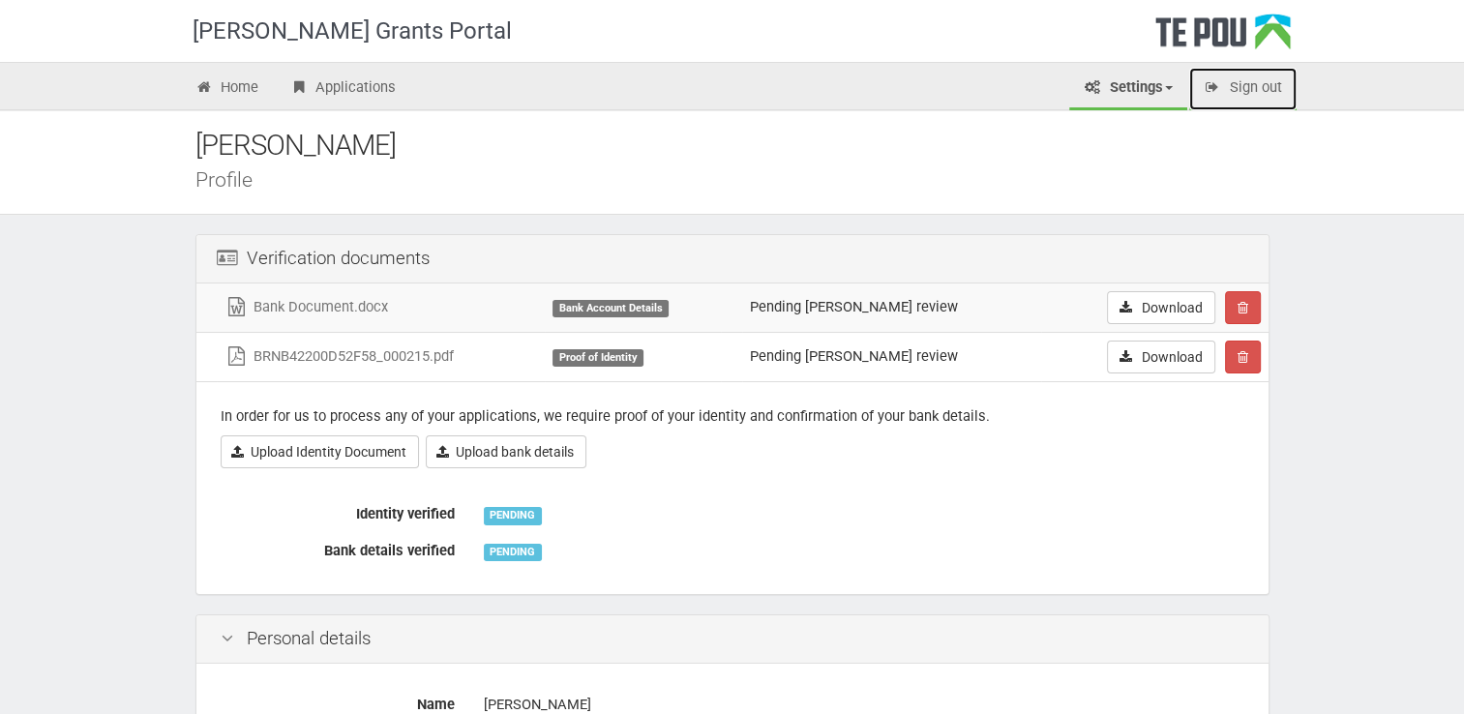
click at [1254, 84] on link "Sign out" at bounding box center [1242, 89] width 107 height 43
